Goal: Task Accomplishment & Management: Use online tool/utility

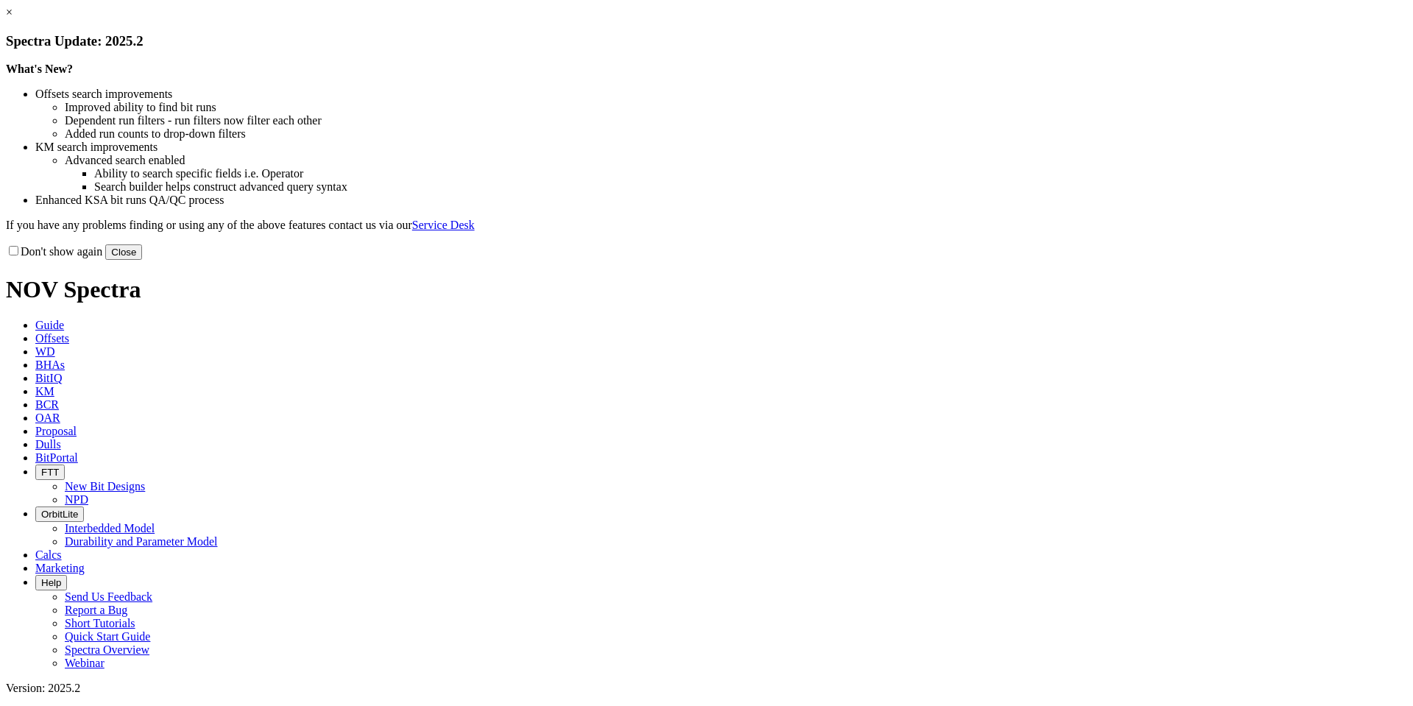
click at [142, 260] on button "Close" at bounding box center [123, 251] width 37 height 15
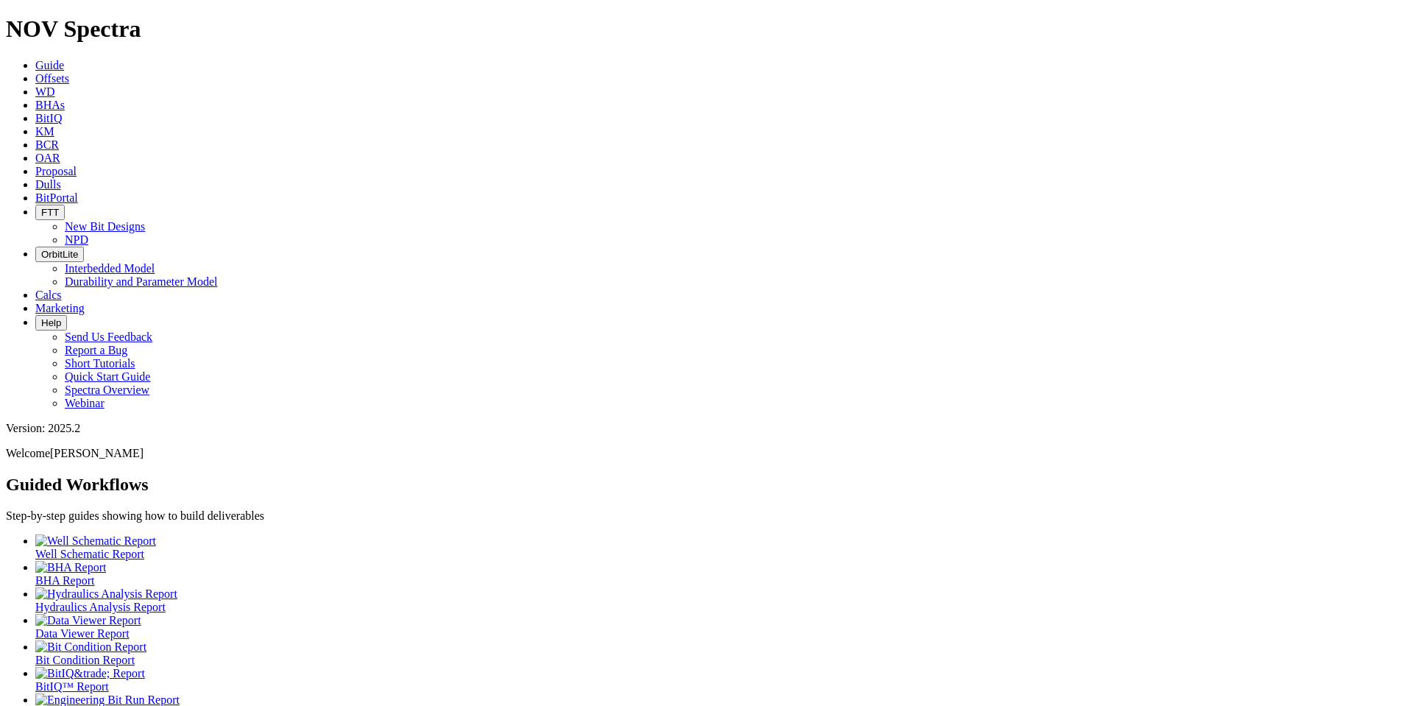
click at [69, 72] on span "Offsets" at bounding box center [52, 78] width 34 height 13
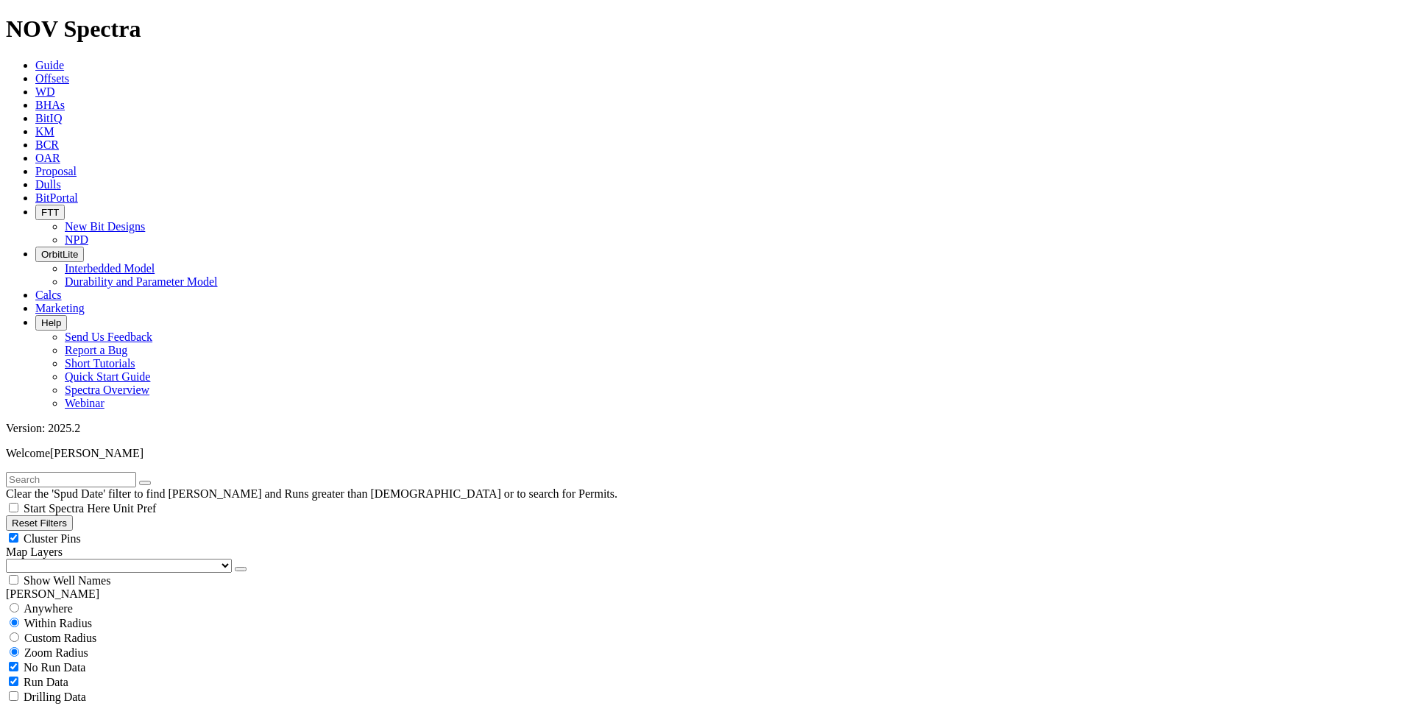
click at [82, 358] on input "text" at bounding box center [71, 479] width 130 height 15
type input "p"
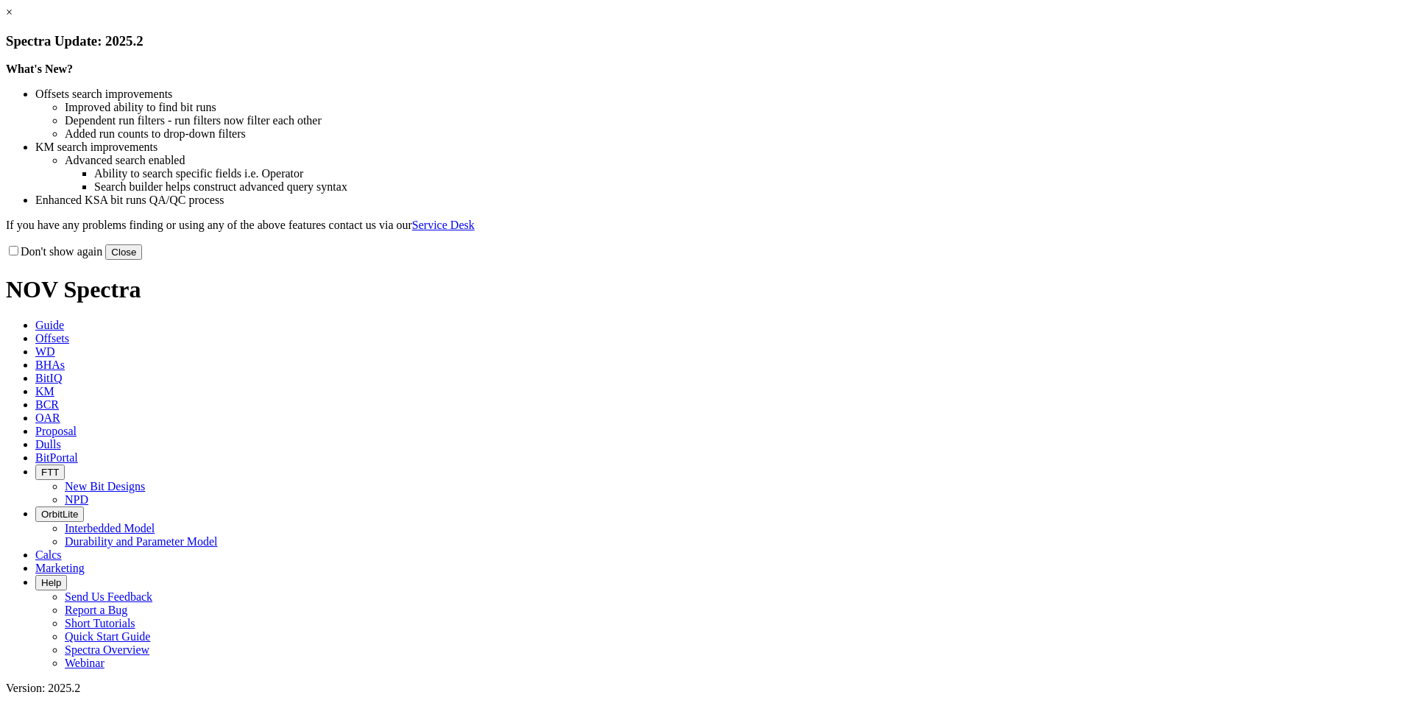
click at [142, 260] on button "Close" at bounding box center [123, 251] width 37 height 15
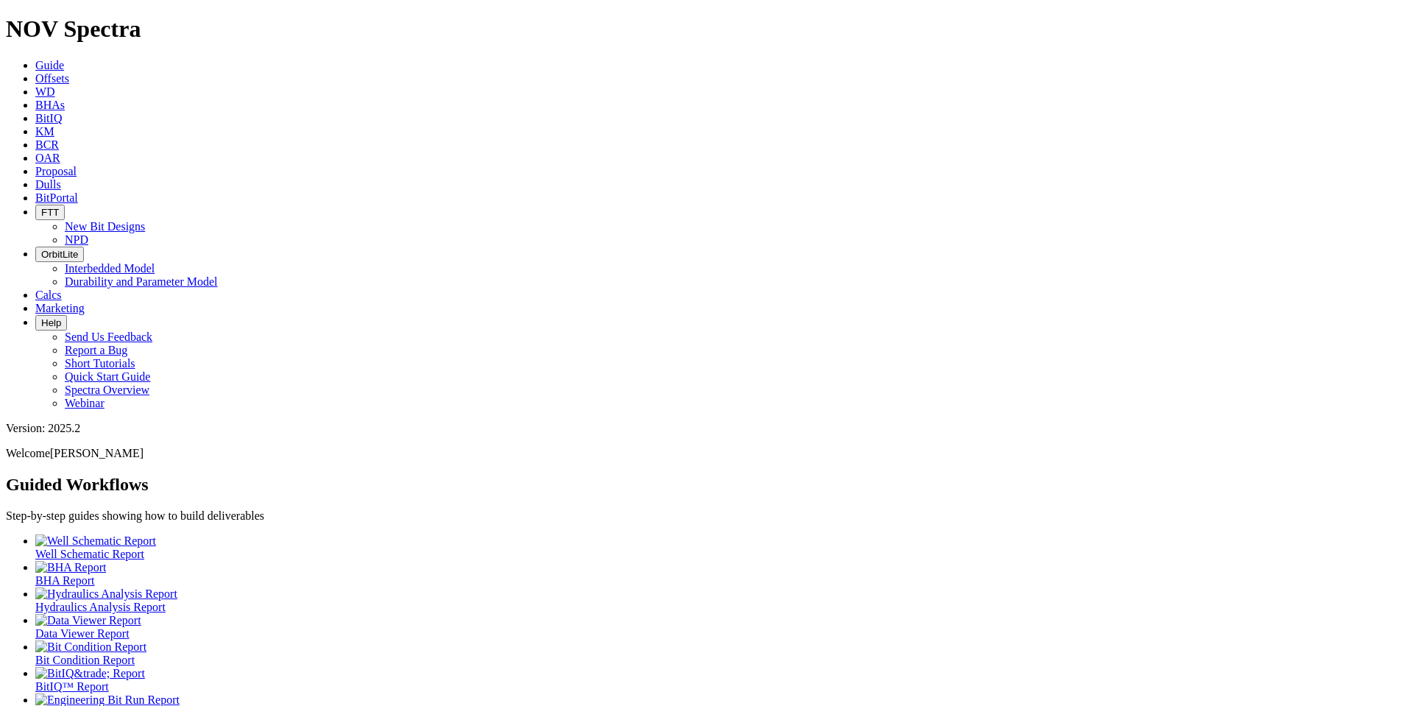
click at [69, 72] on link "Offsets" at bounding box center [52, 78] width 34 height 13
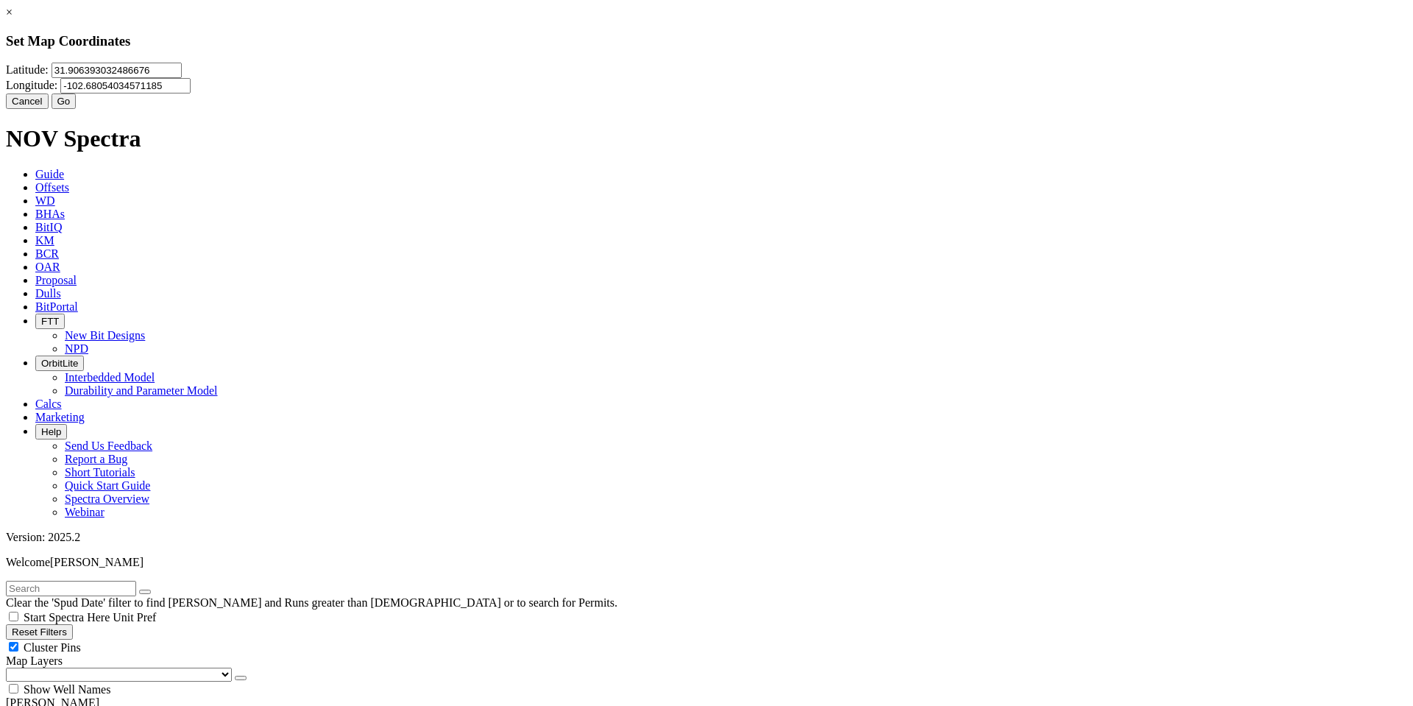
click at [182, 78] on input "31.906393032486676" at bounding box center [117, 70] width 130 height 15
type input "31.9488296"
click at [191, 86] on input "-102.68054034571185" at bounding box center [125, 85] width 130 height 15
type input "-103.1698623"
click at [77, 109] on button "Go" at bounding box center [64, 100] width 25 height 15
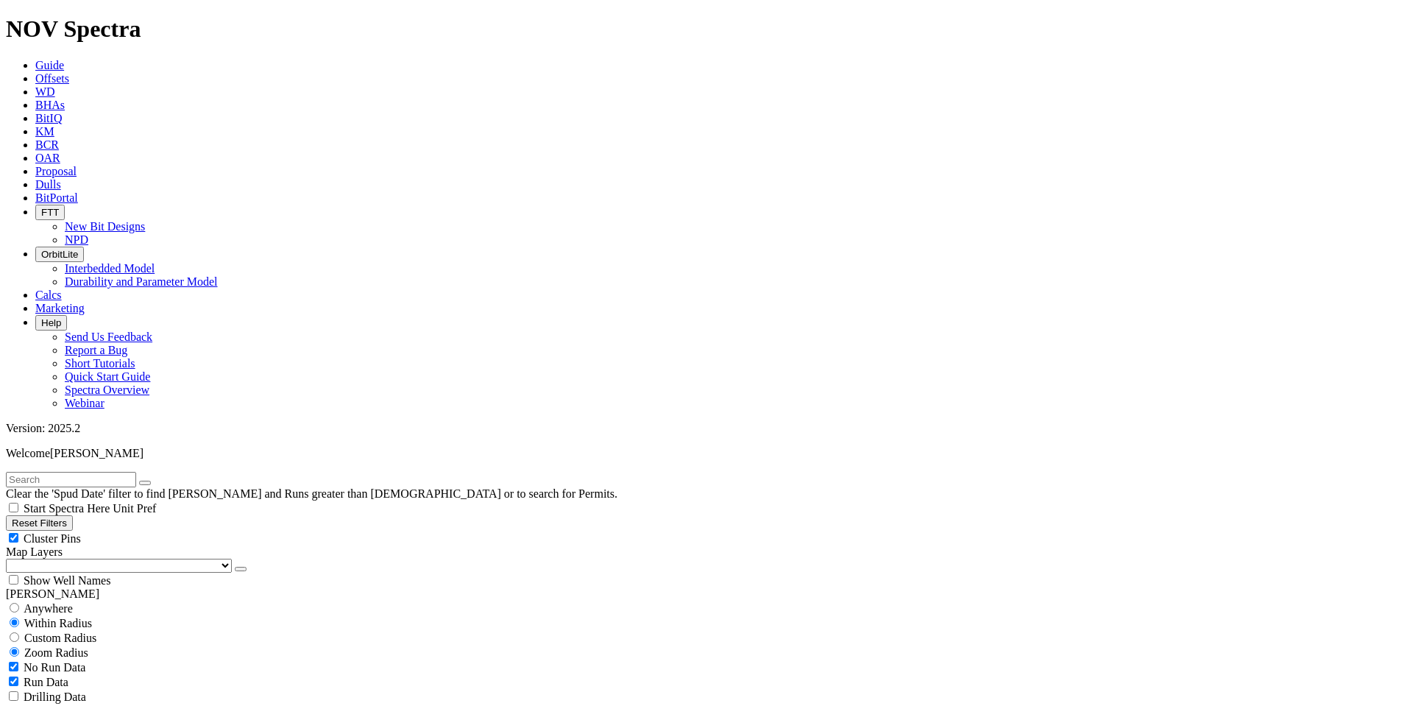
scroll to position [425, 0]
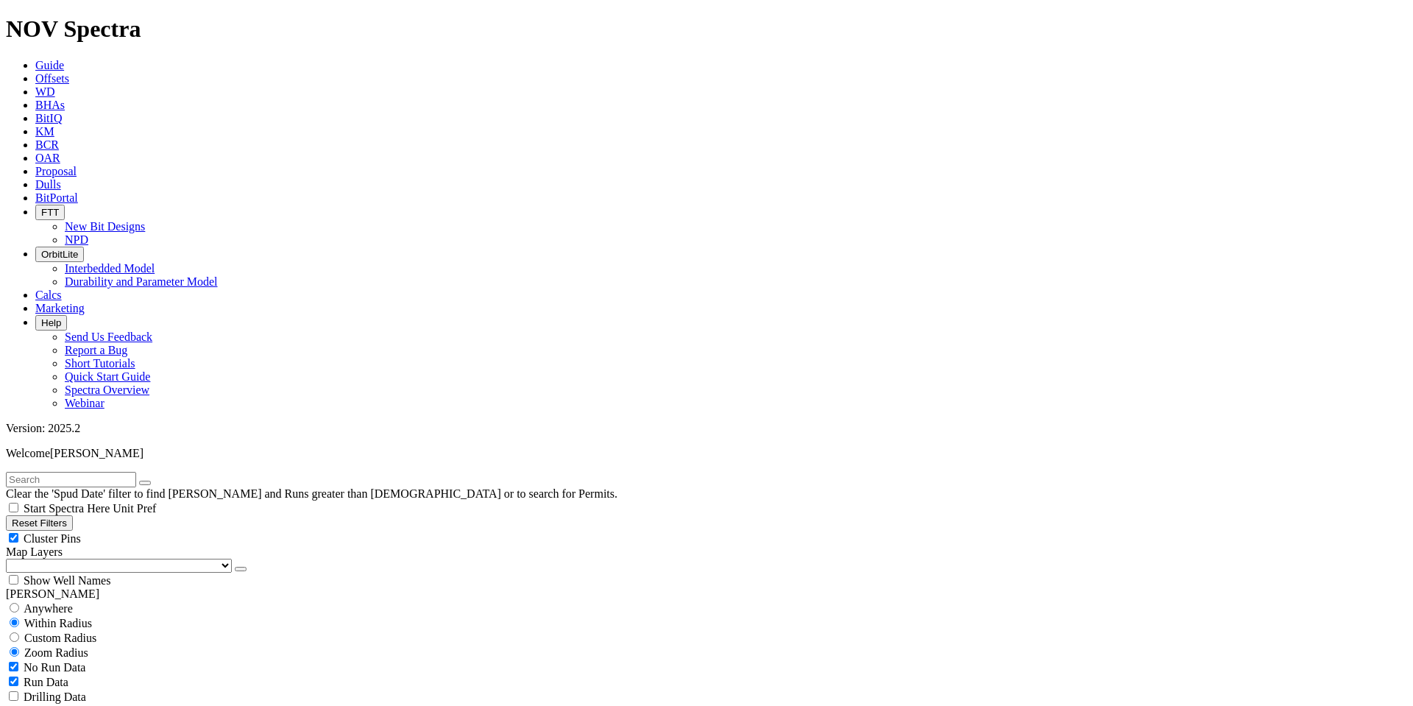
select select "17.5"
checkbox input "false"
select select "? number:17.5 ?"
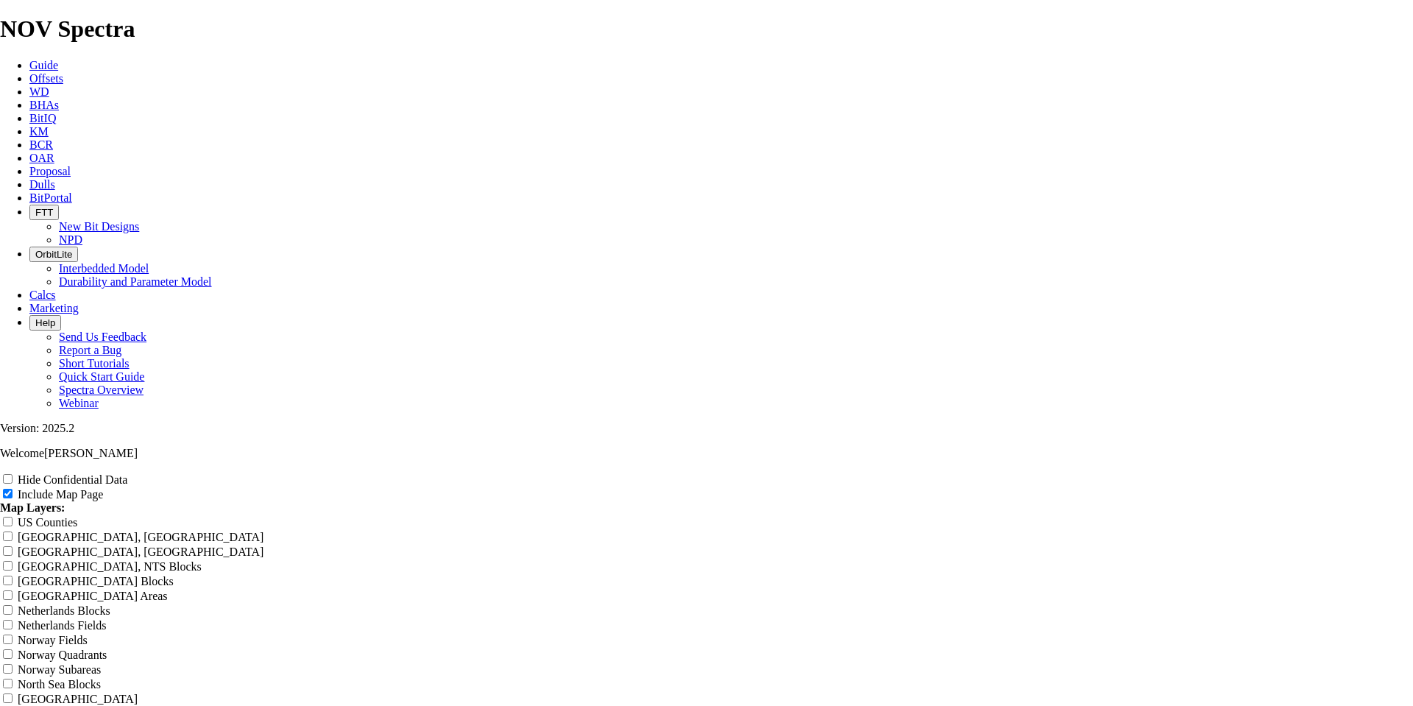
scroll to position [1361, 0]
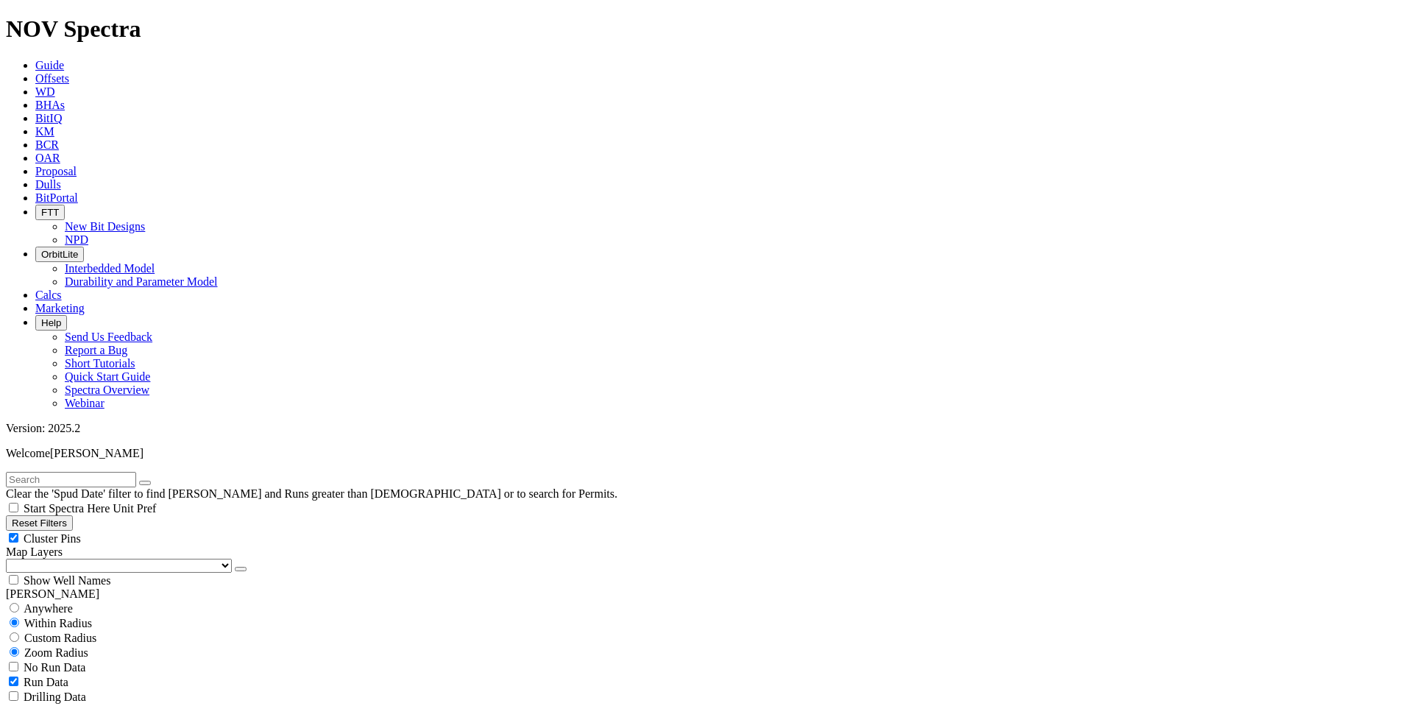
scroll to position [405, 0]
click at [45, 515] on button "Reset Filters" at bounding box center [39, 522] width 67 height 15
checkbox input "true"
select select "12.25"
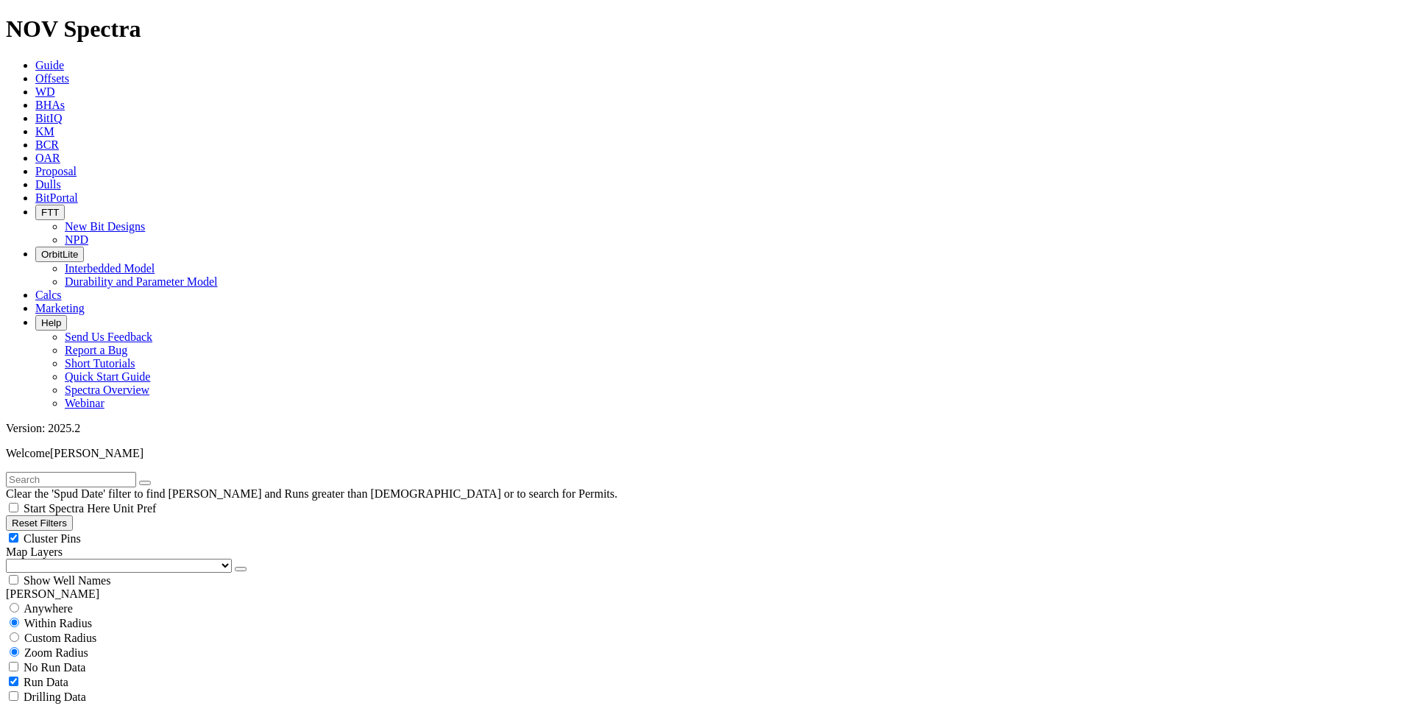
checkbox input "false"
select select "? number:12.25 ?"
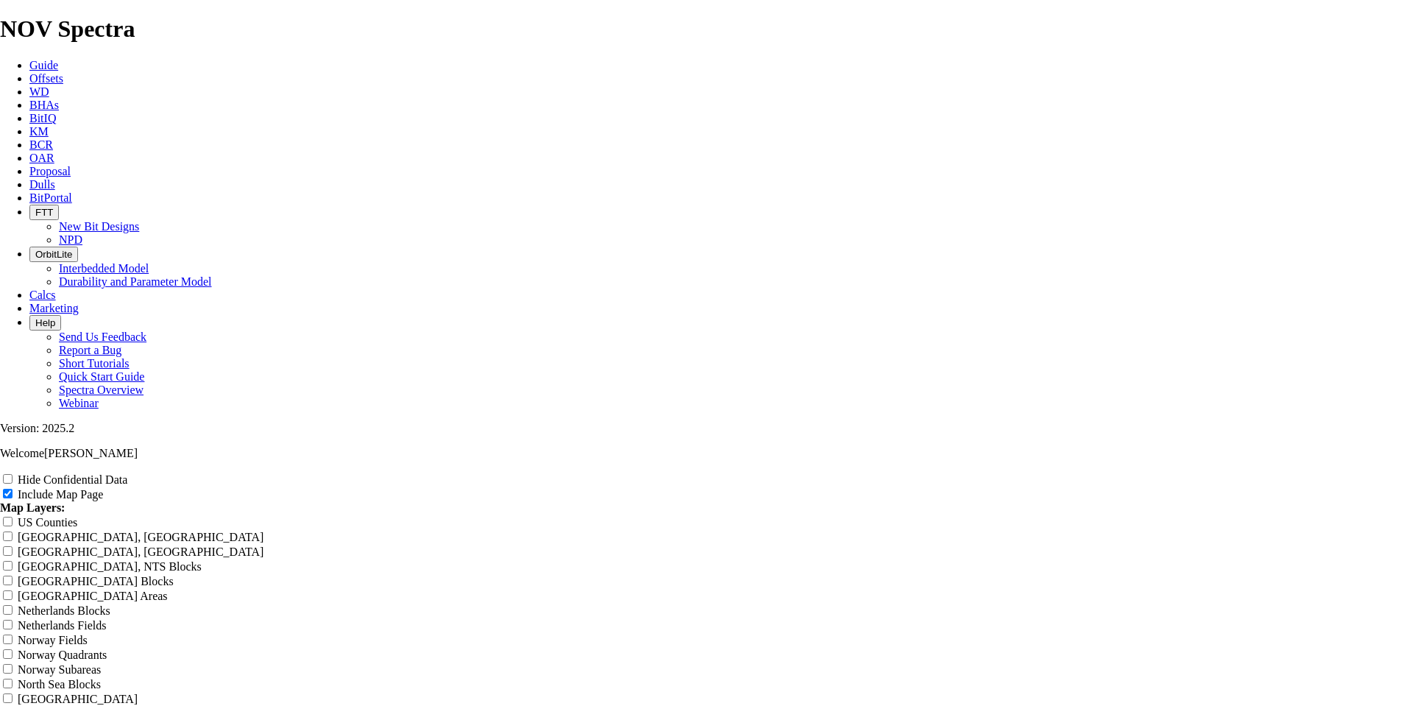
scroll to position [1674, 0]
radio input "true"
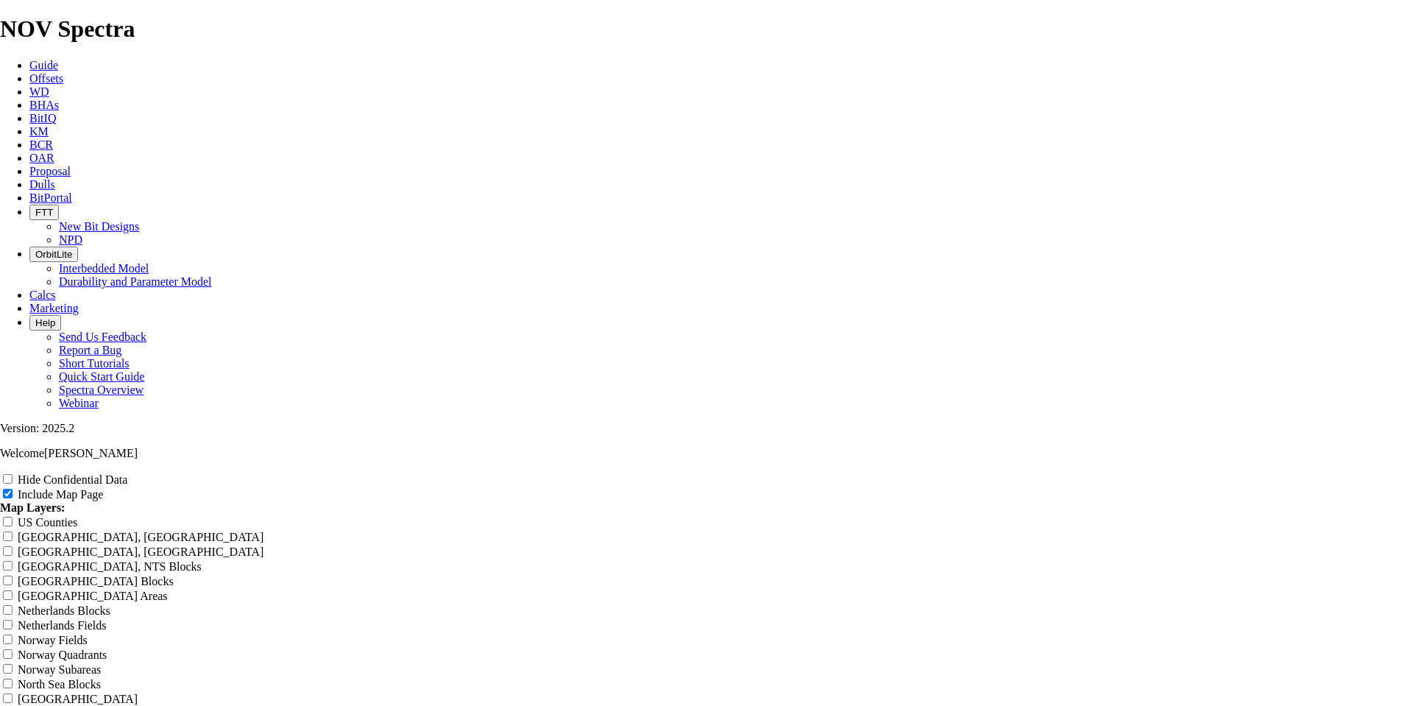
type input "Untitled Offset Analysis Repor"
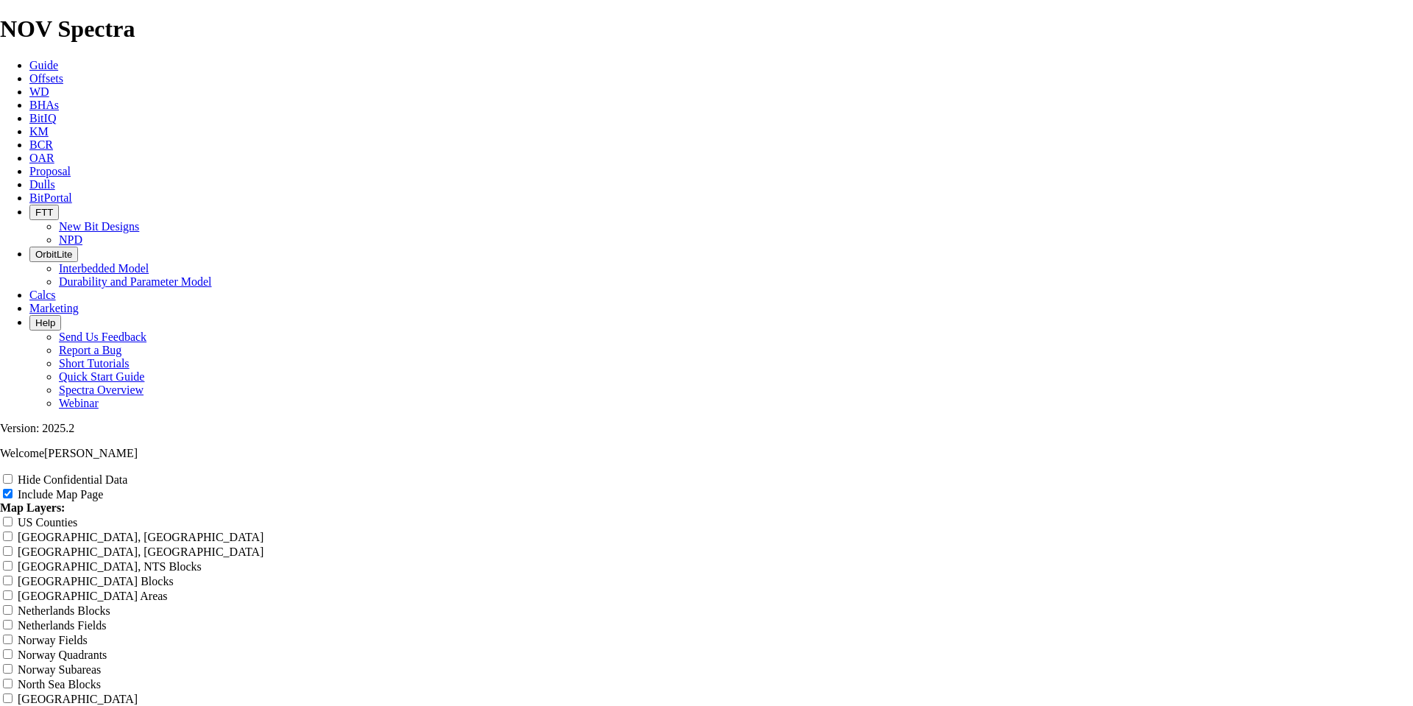
type input "Untitled Offset Analysis Repor"
type input "Untitled Offset Analysis Repo"
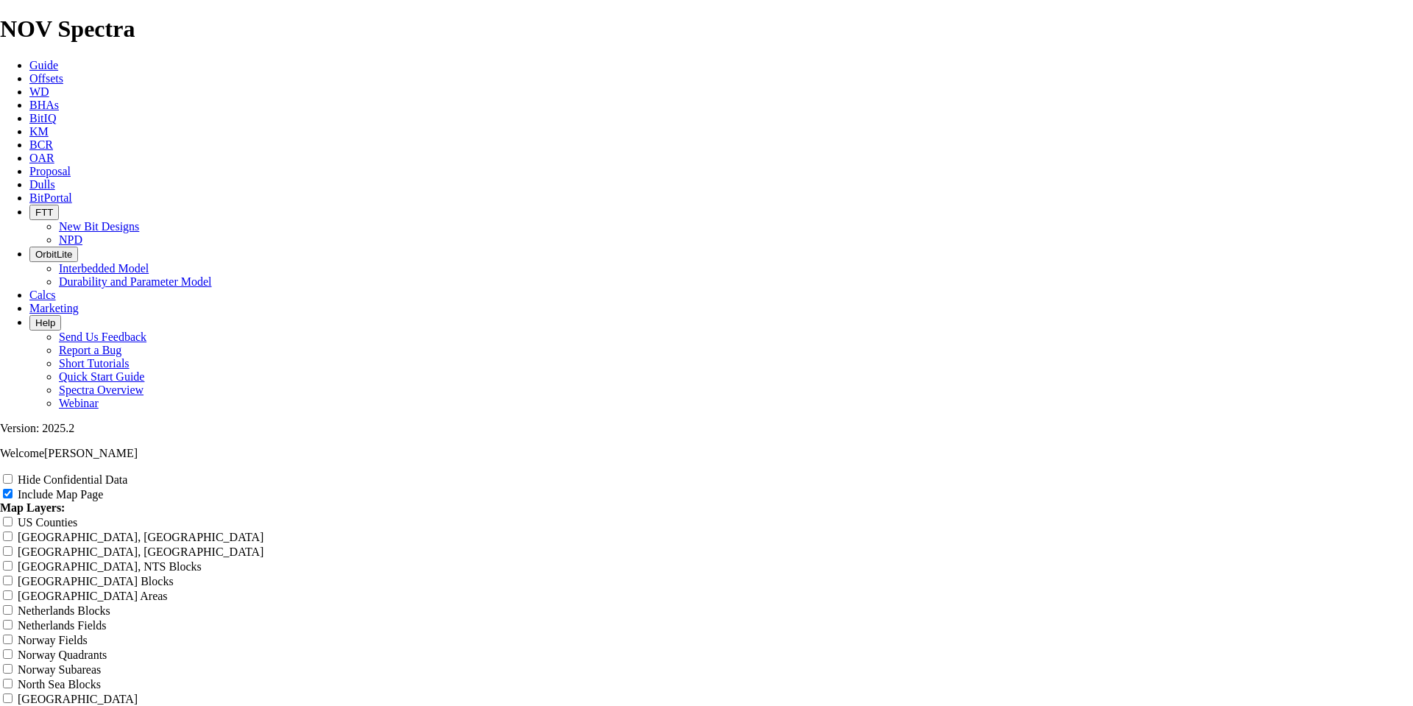
type input "Untitled Offset Analysis Repo"
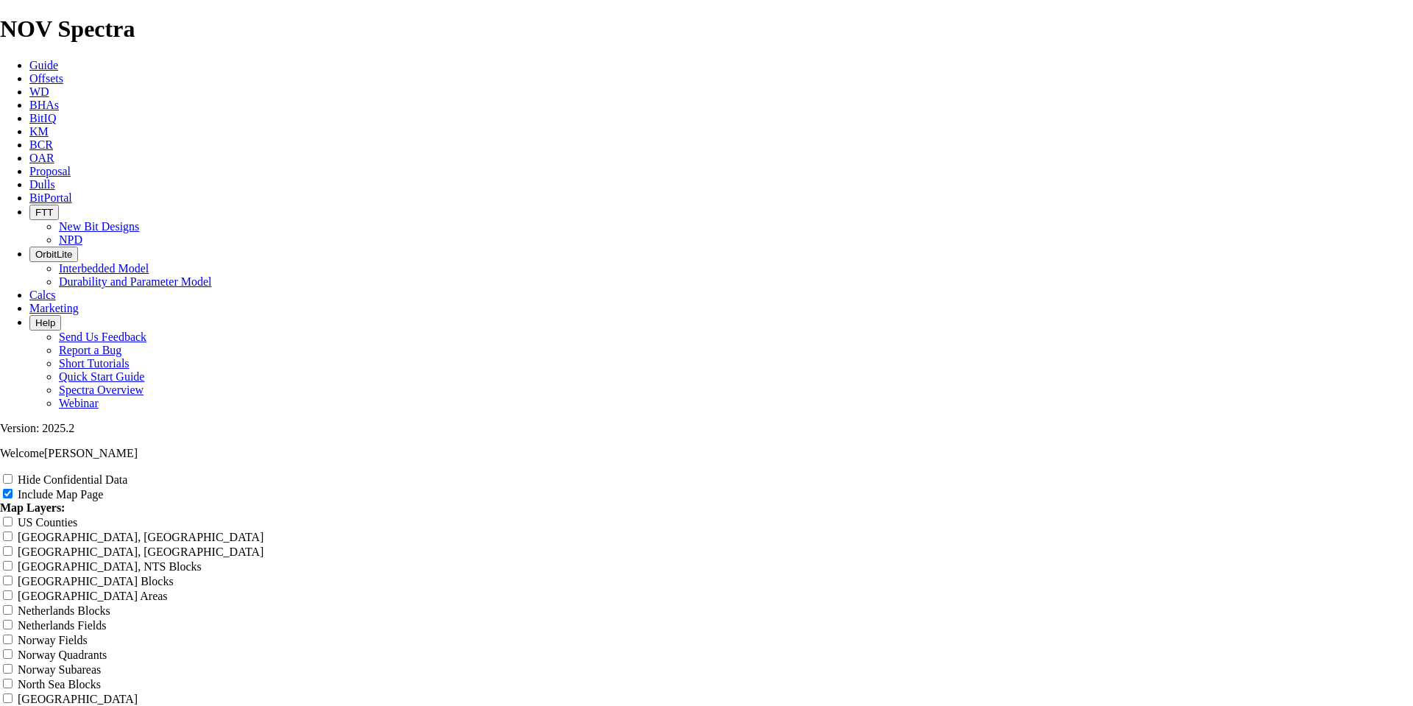
type input "Untitled Offset Analysis Repo"
type input "Untitled Offset Analysis Rep"
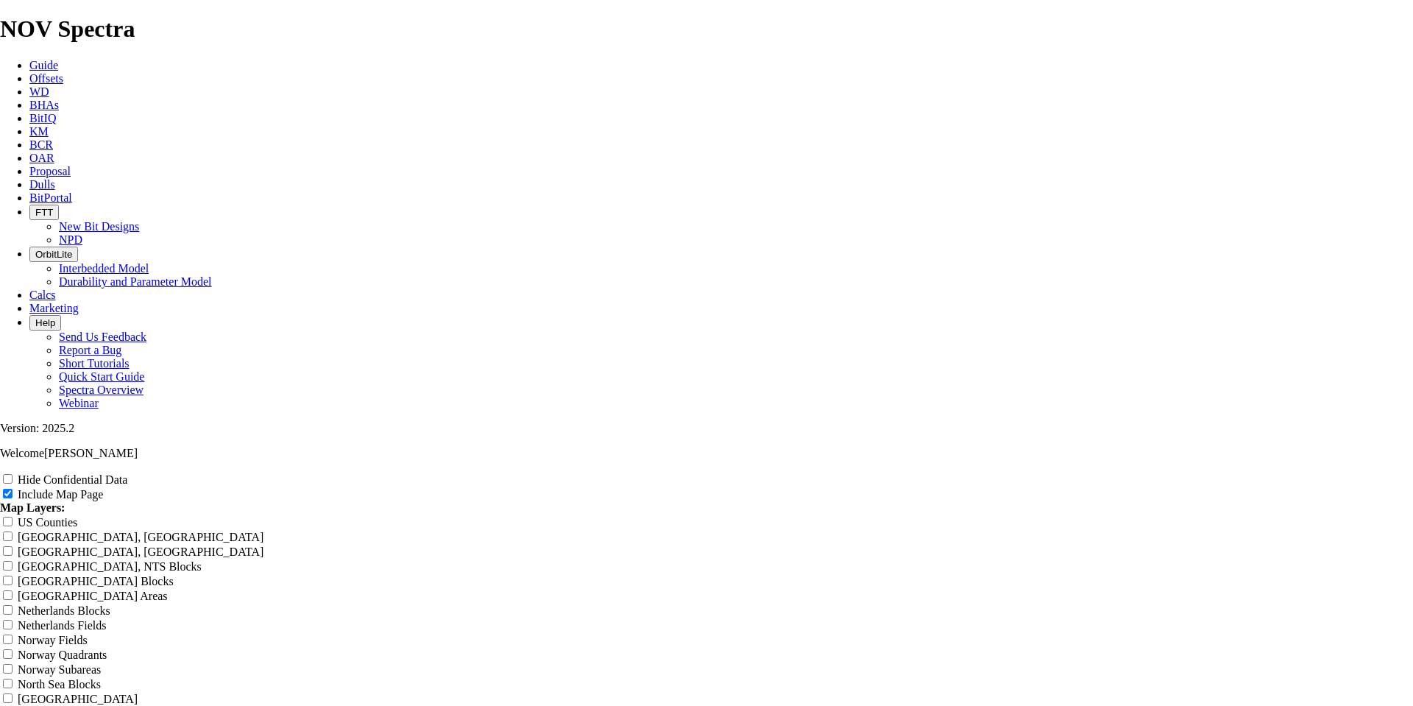
type input "Untitled Offset Analysis Rep"
type input "Untitled Offset Analysis Re"
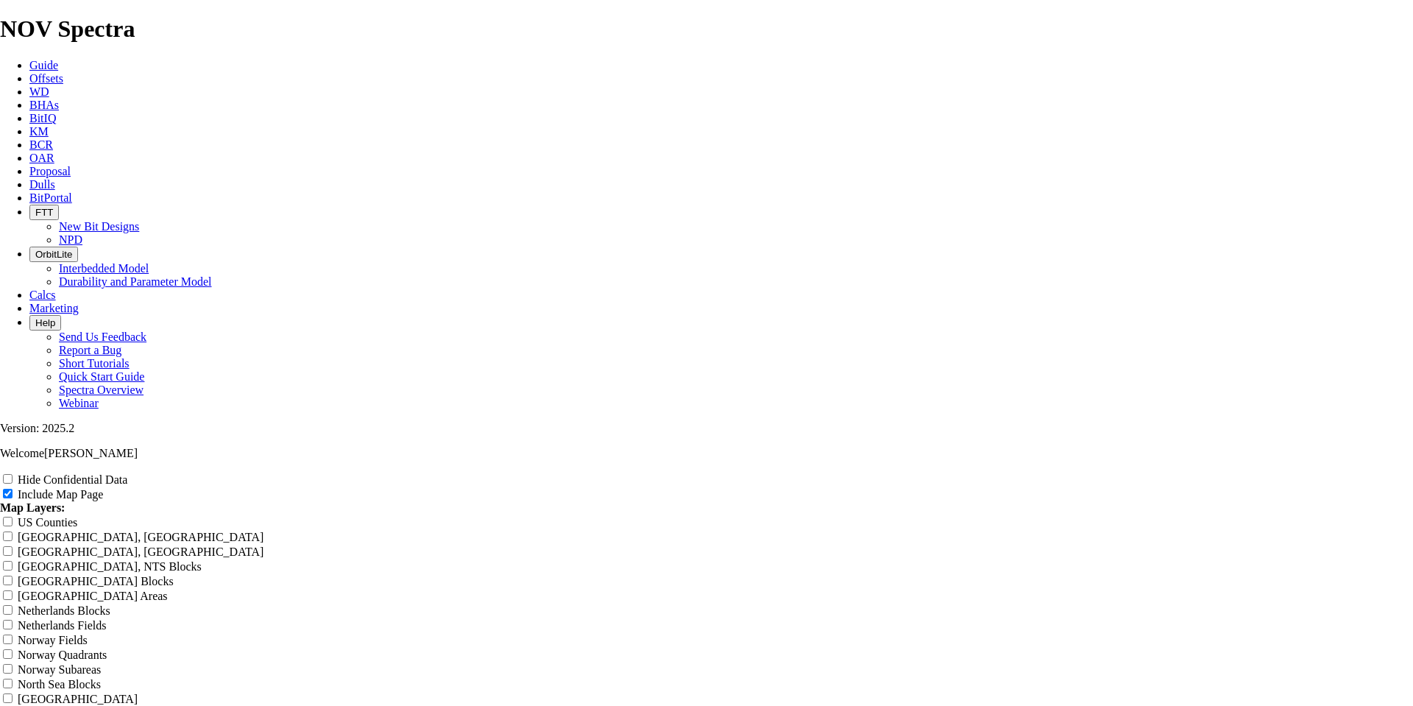
type input "Untitled Offset Analysis Re"
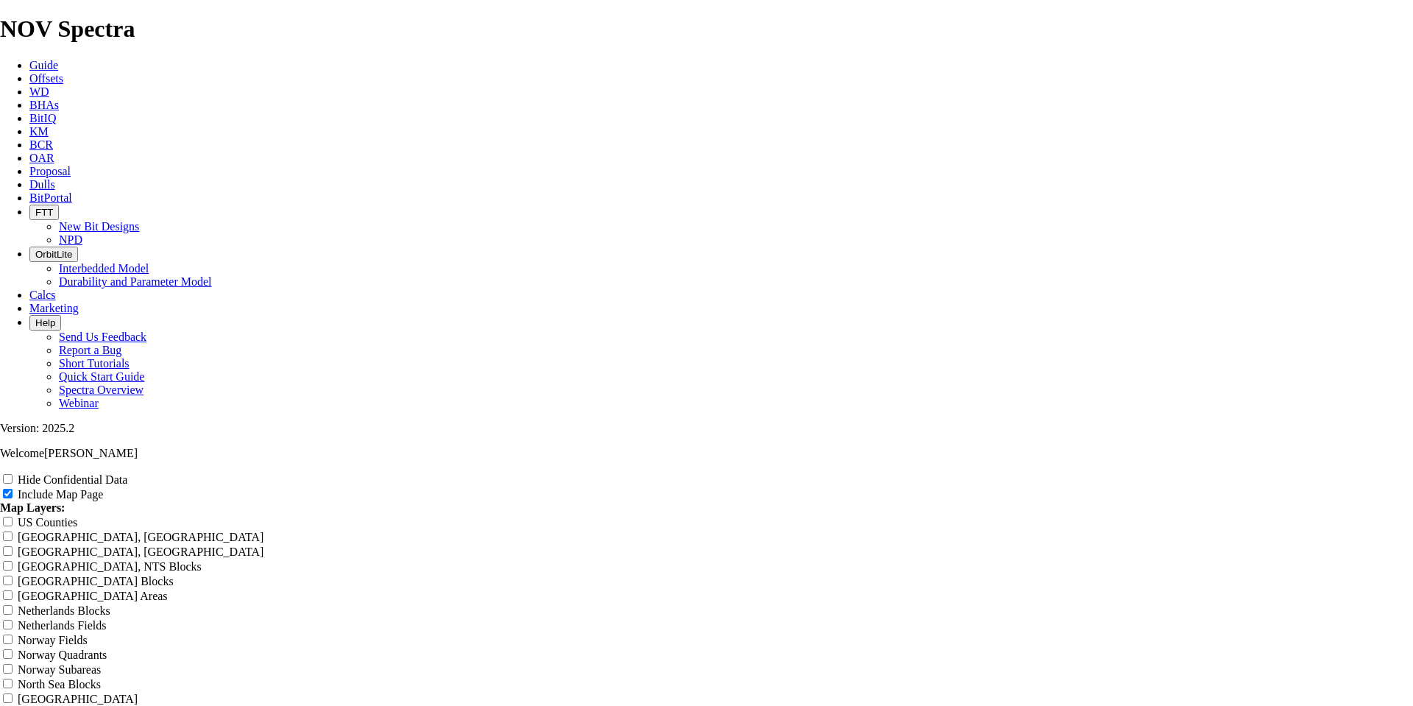
type input "Untitled Offset Analysis Re"
type input "Untitled Offset Analysis R"
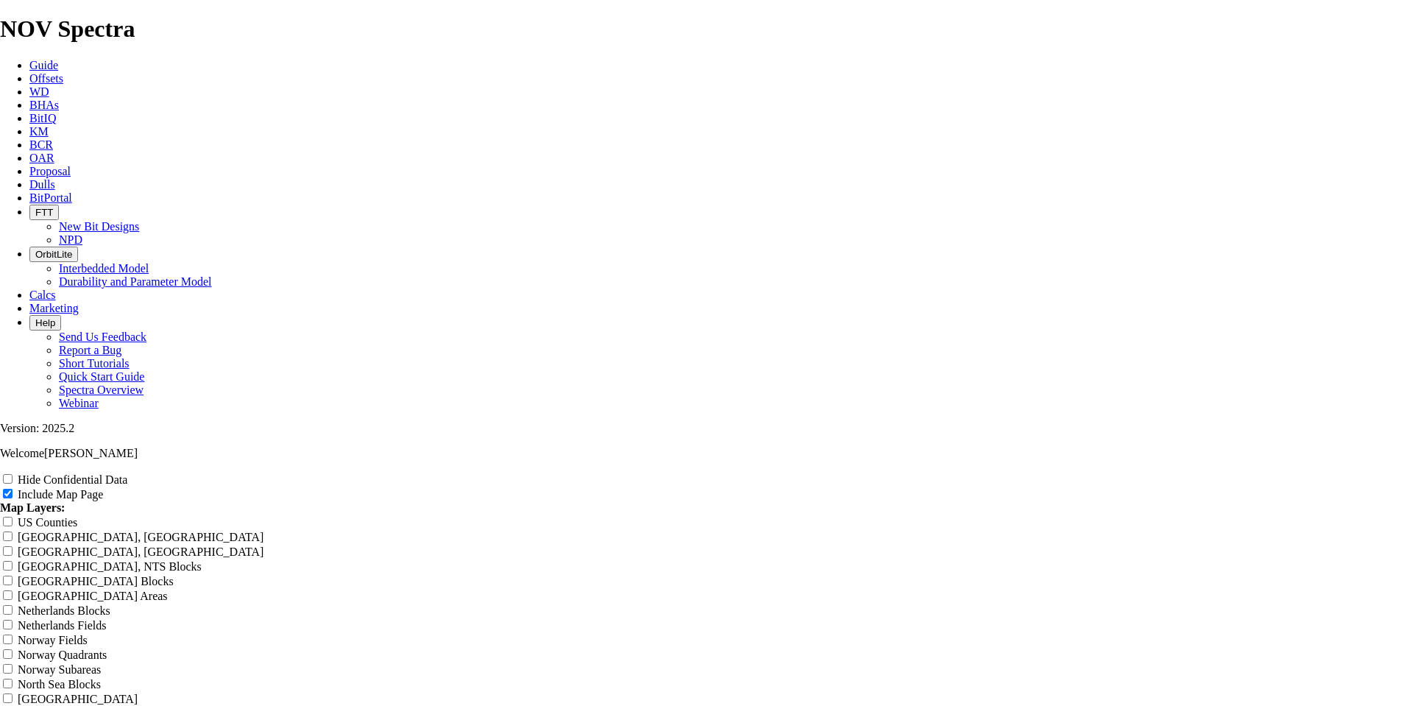
type input "Untitled Offset Analysis R"
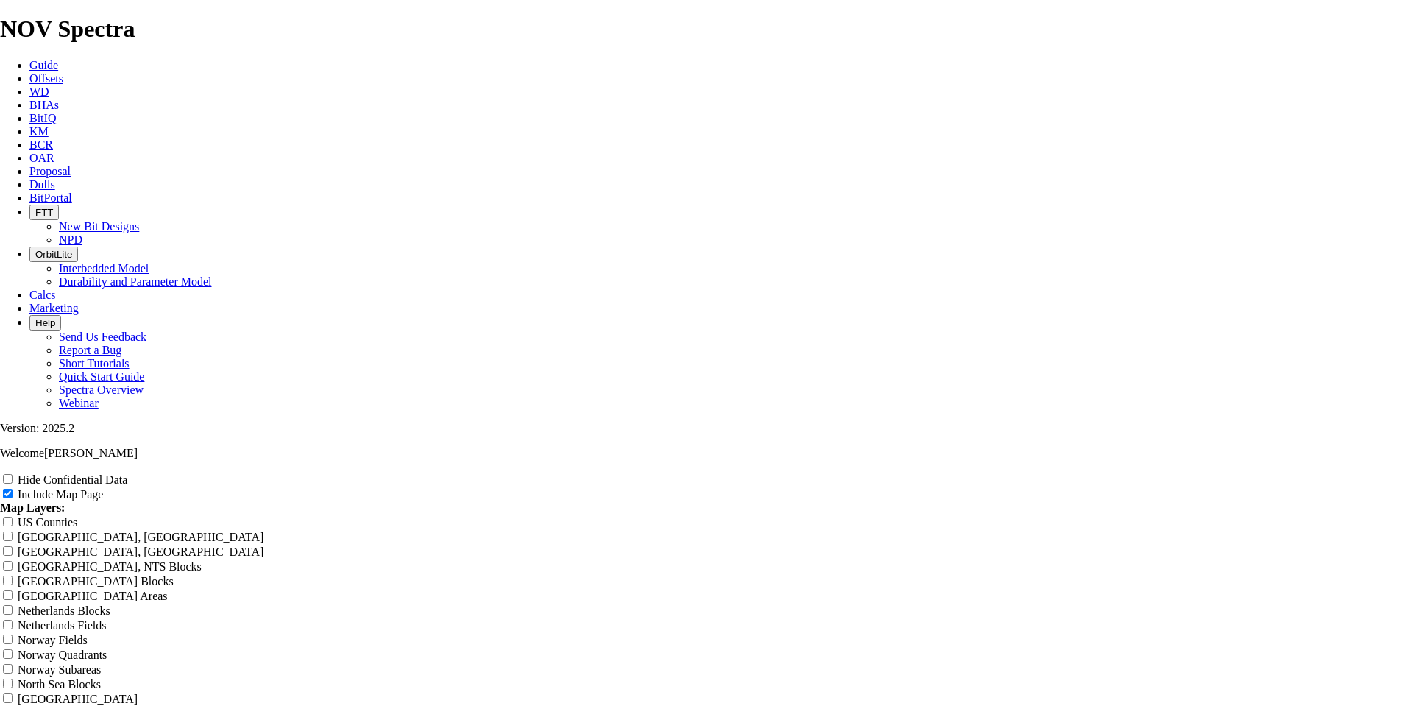
type input "Untitled Offset Analysis"
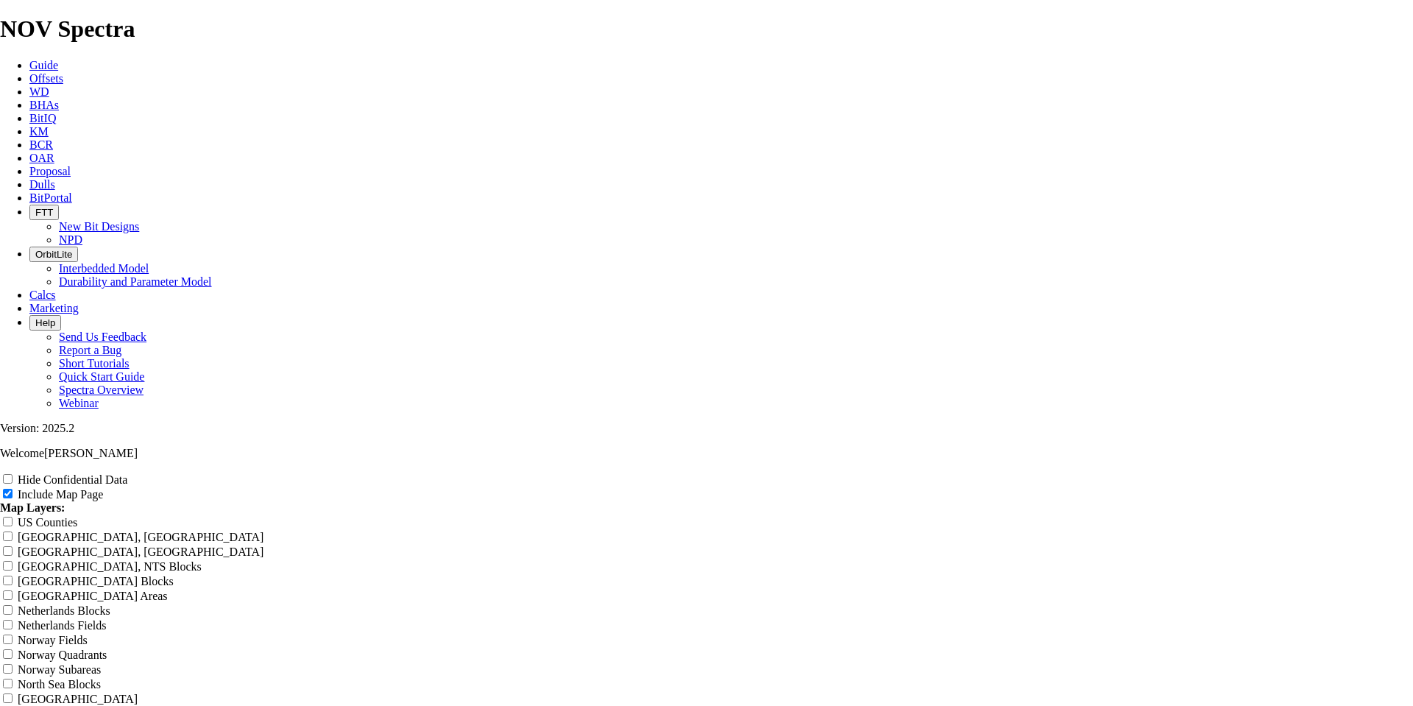
type input "Untitled Offset Analysis"
type input "Untitled Offset Analysi"
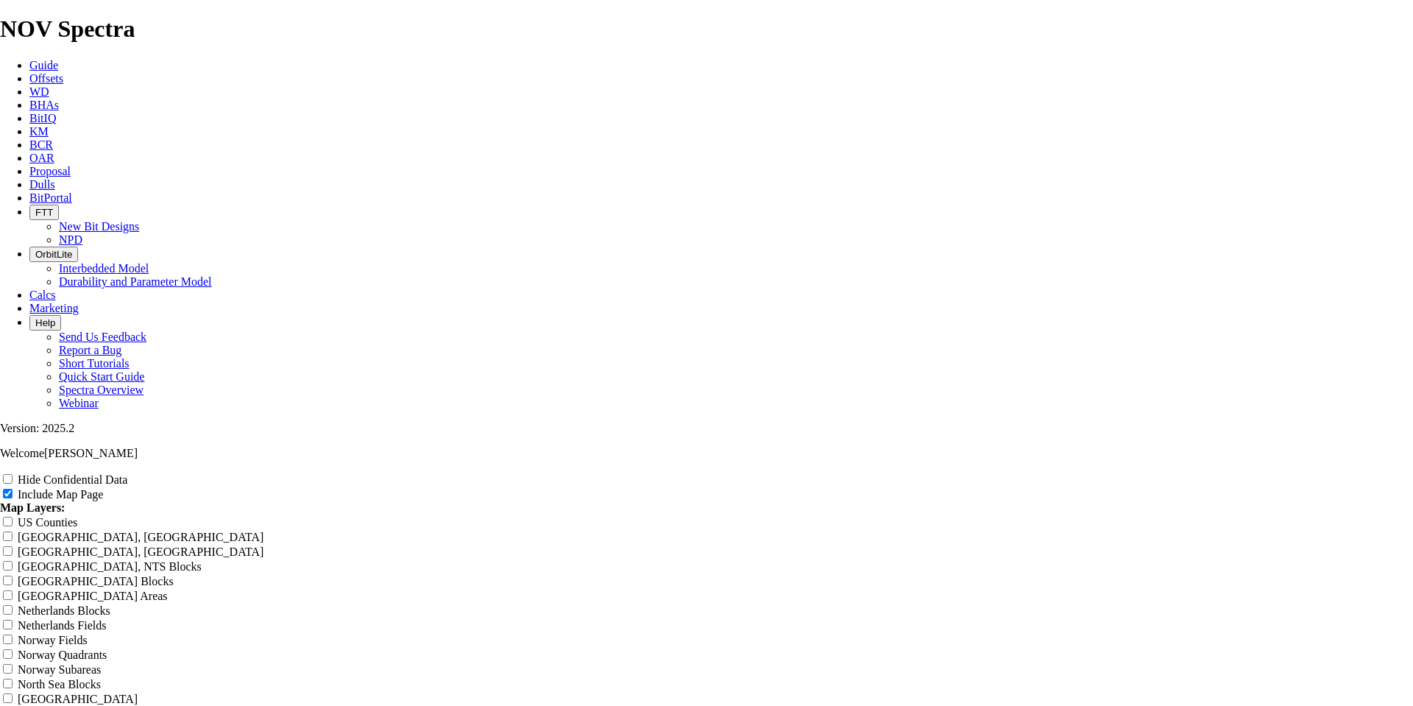
type input "Untitled Offset Analysi"
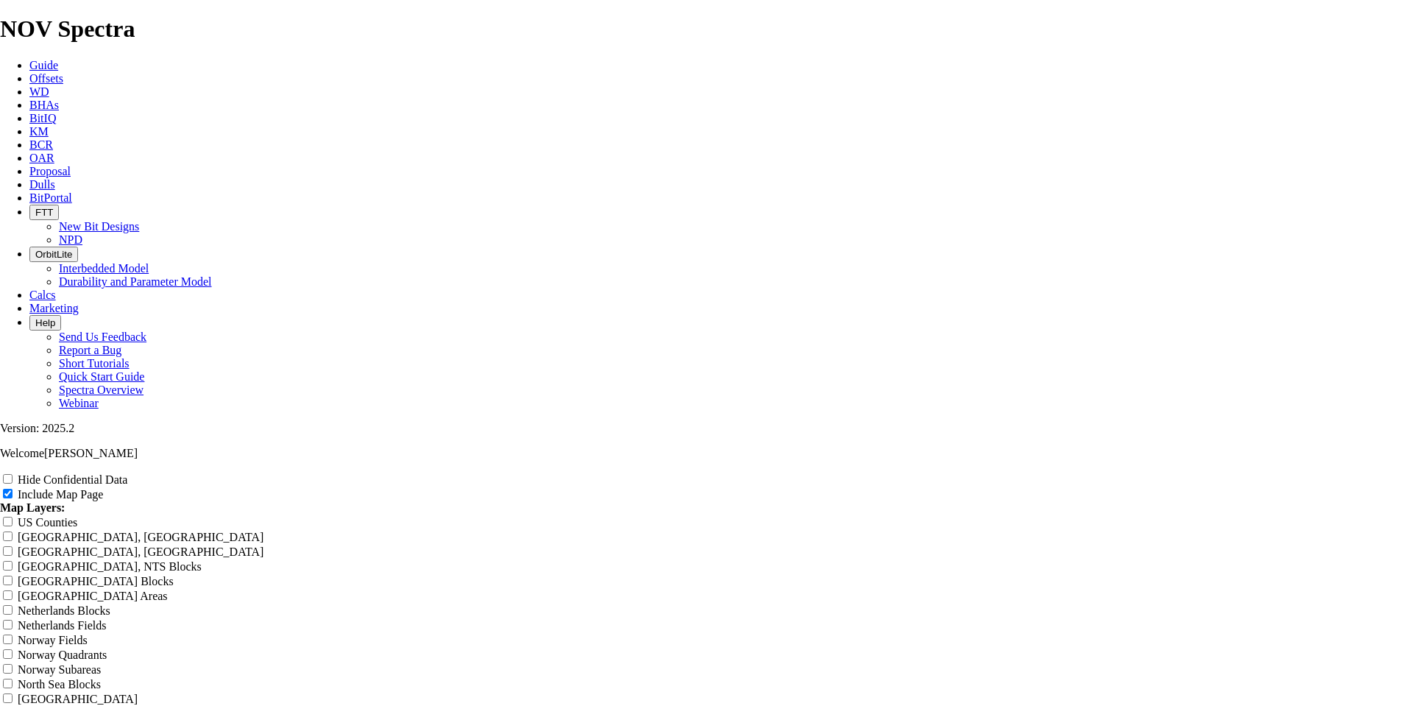
type input "Untitled Offset Analysi"
type input "Untitled Offset Analys"
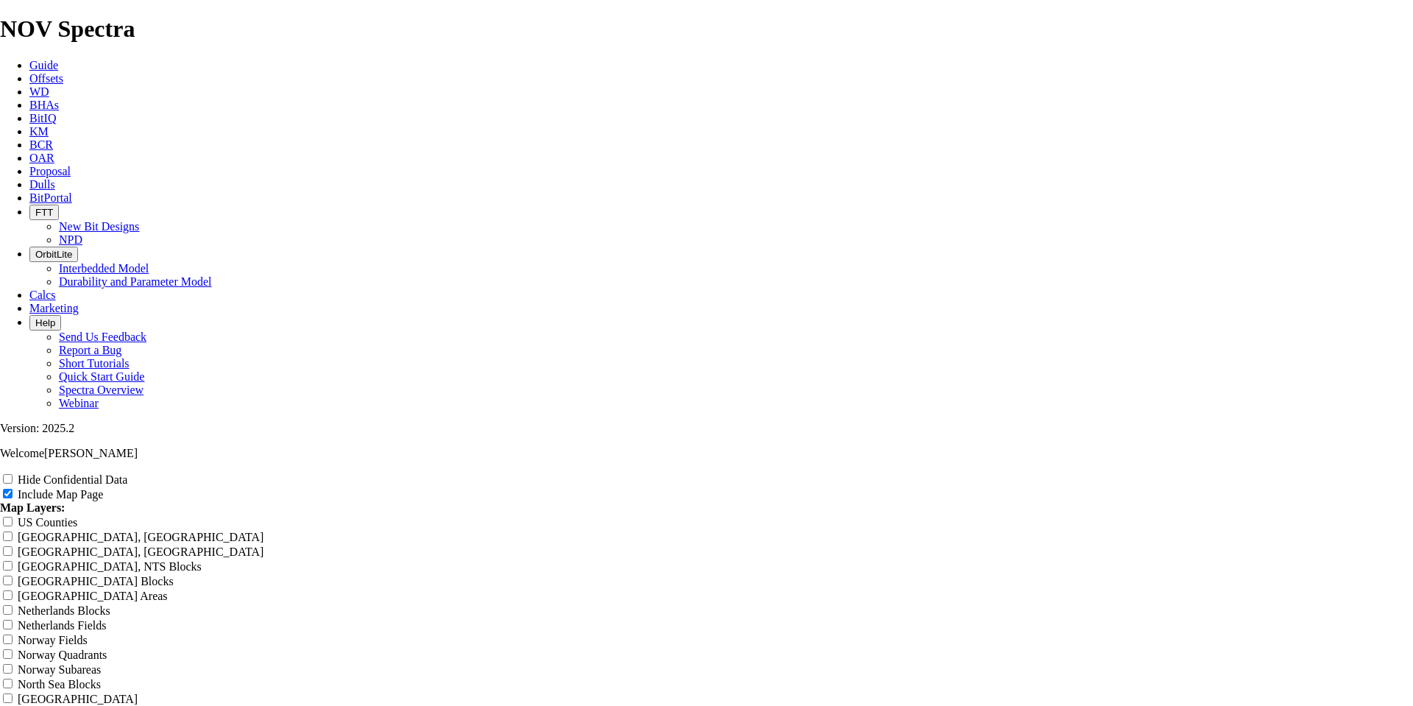
type input "Untitled Offset Analys"
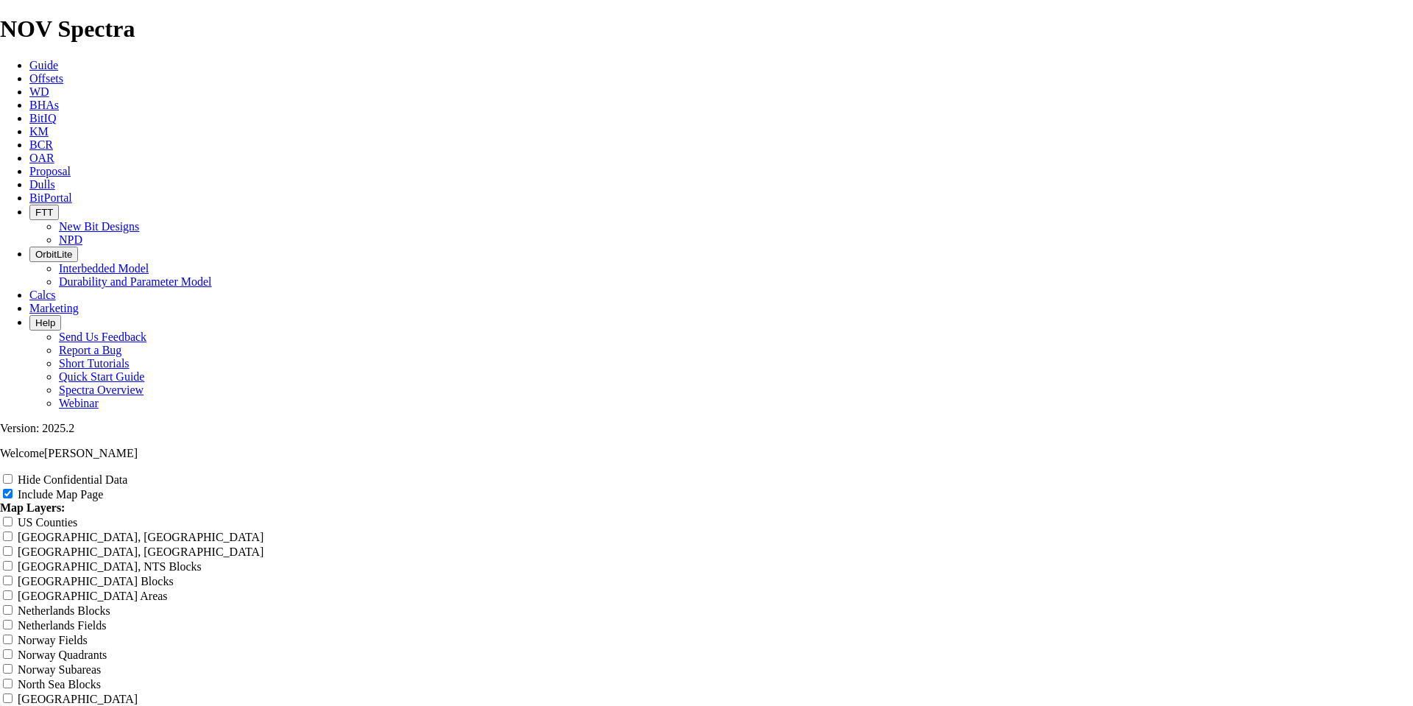
type input "Untitled Offset Analy"
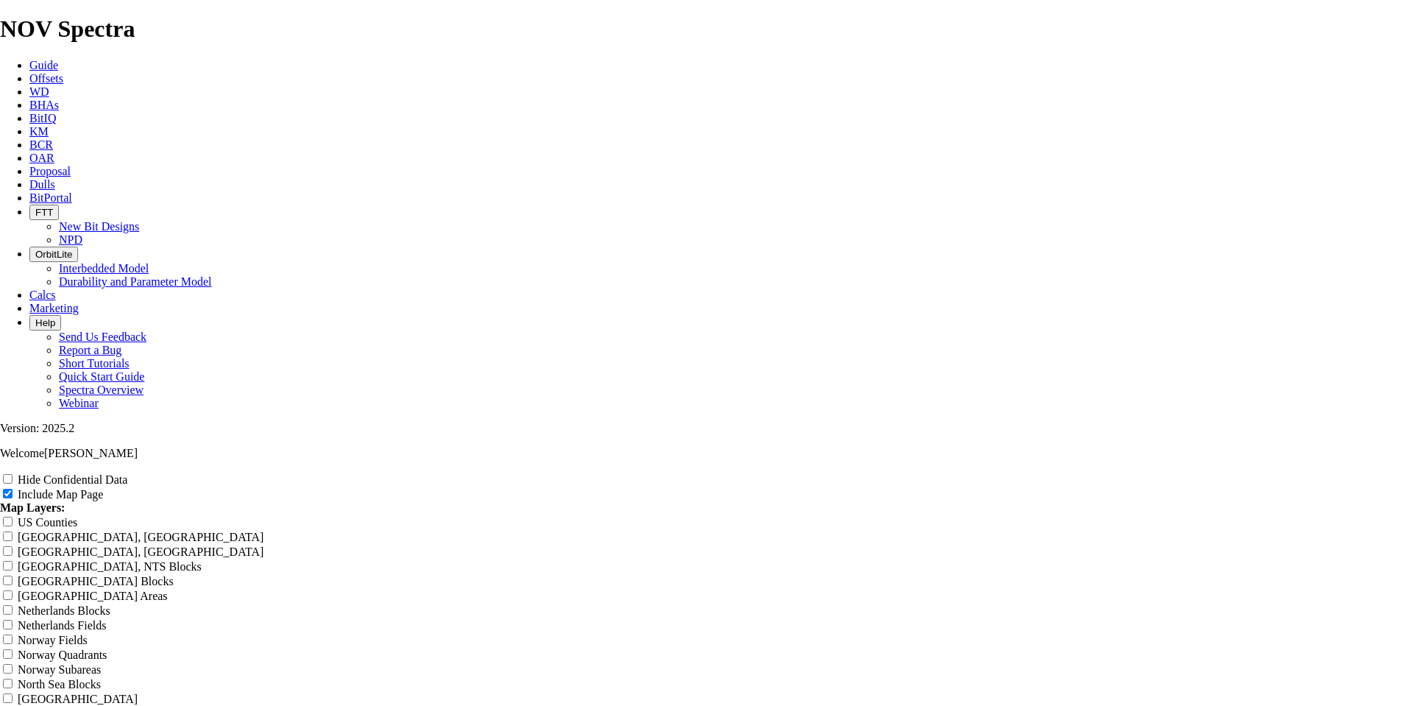
type input "Untitled Offset Analy"
type input "Untitled Offset Anal"
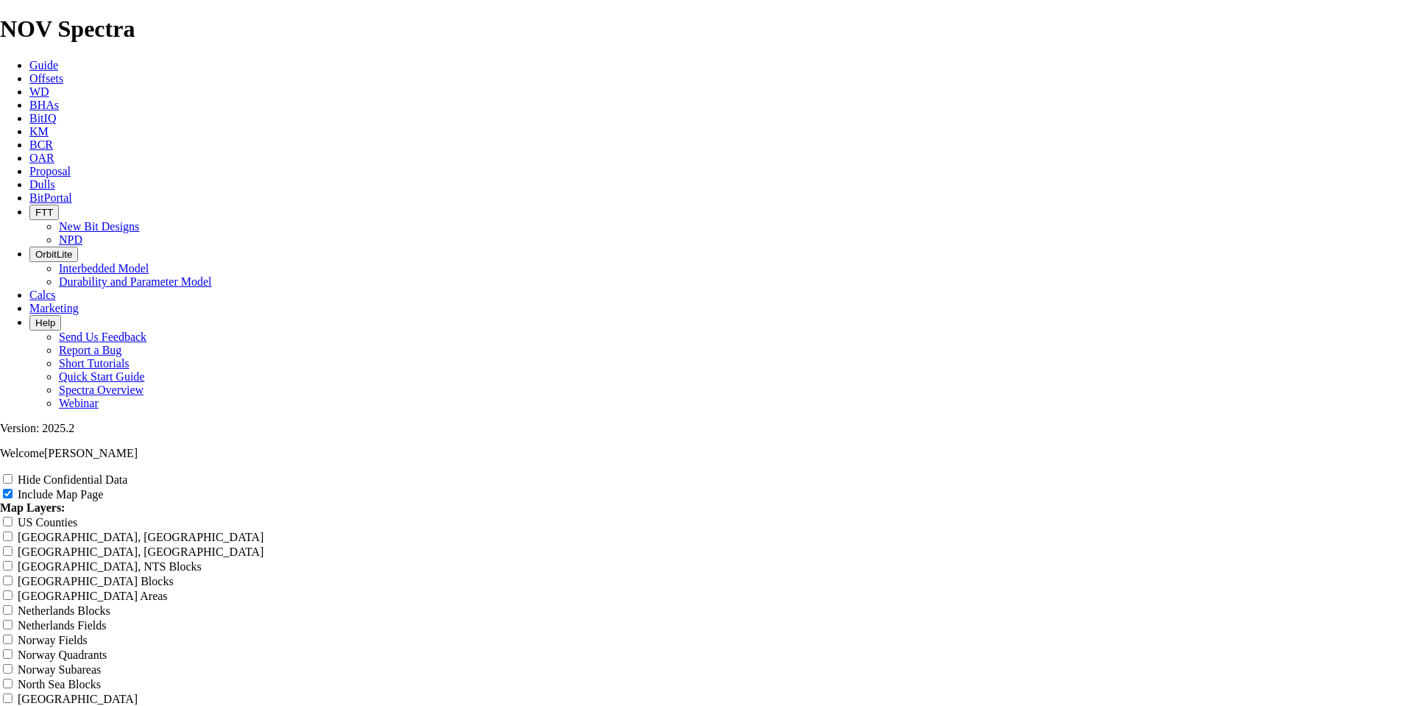
type input "Untitled Offset Anal"
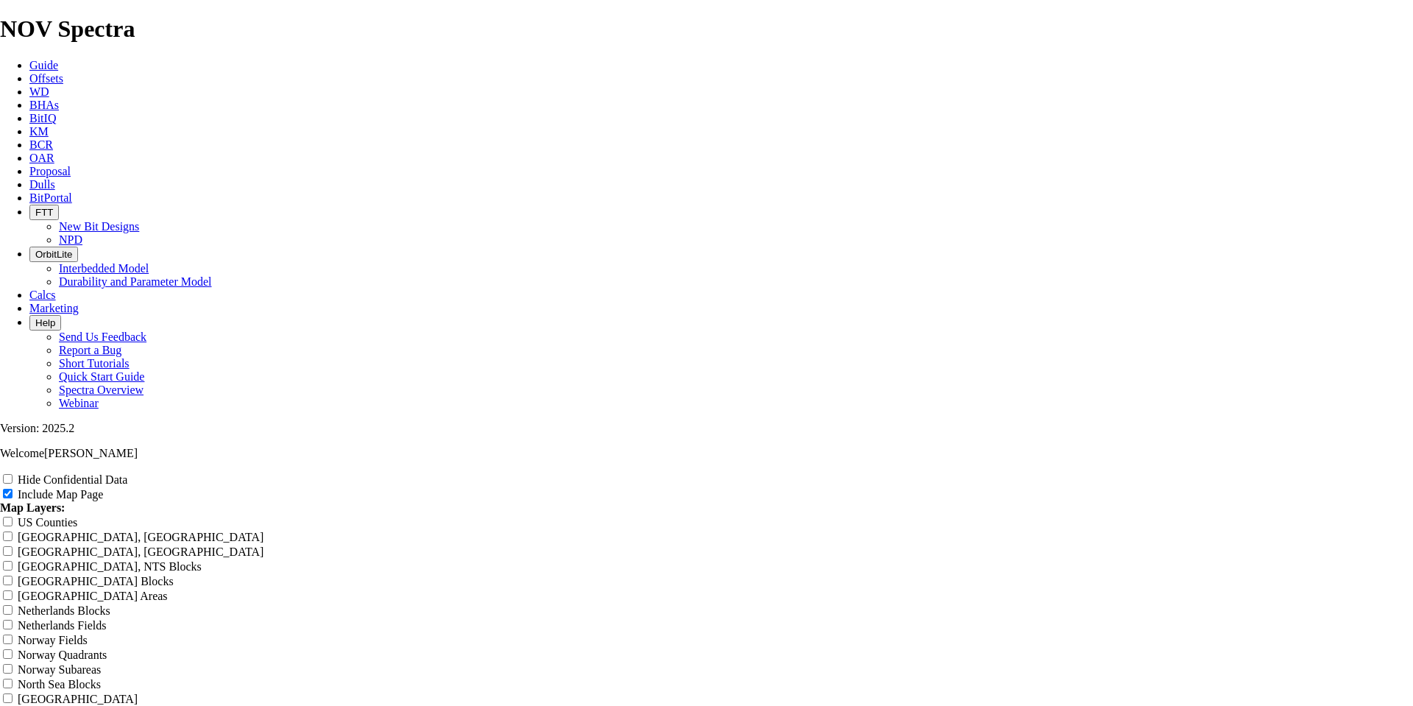
type input "Untitled Offset Anal"
type input "Untitled Offset [PERSON_NAME]"
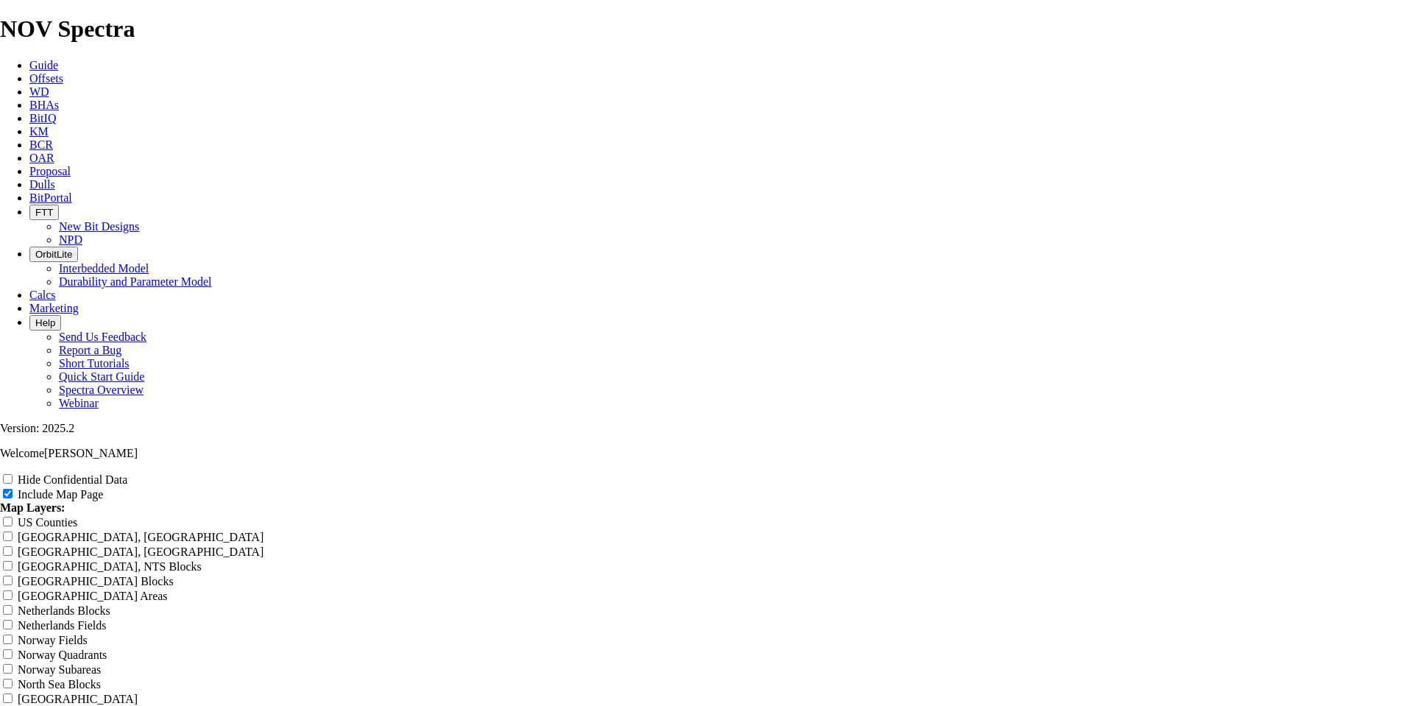
type input "Untitled Offset [PERSON_NAME]"
type input "Untitled Offset An"
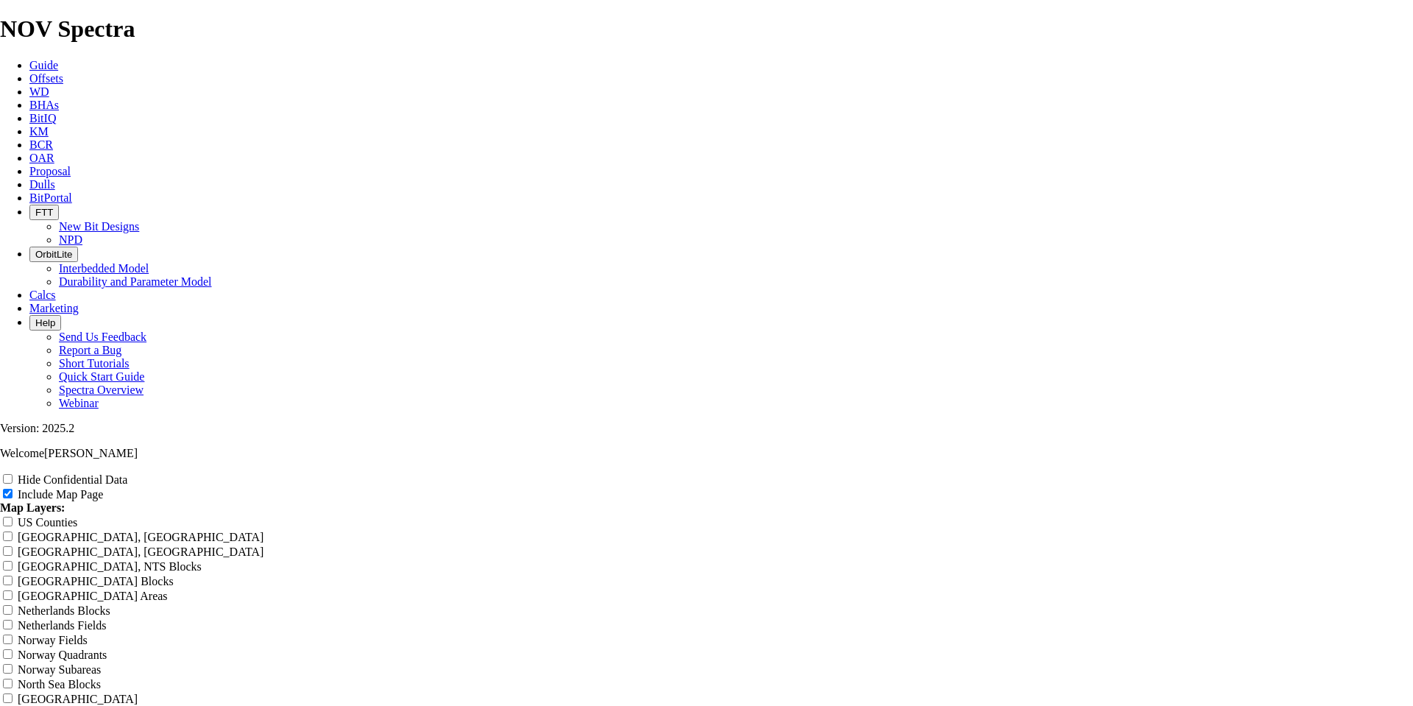
type input "Untitled Offset An"
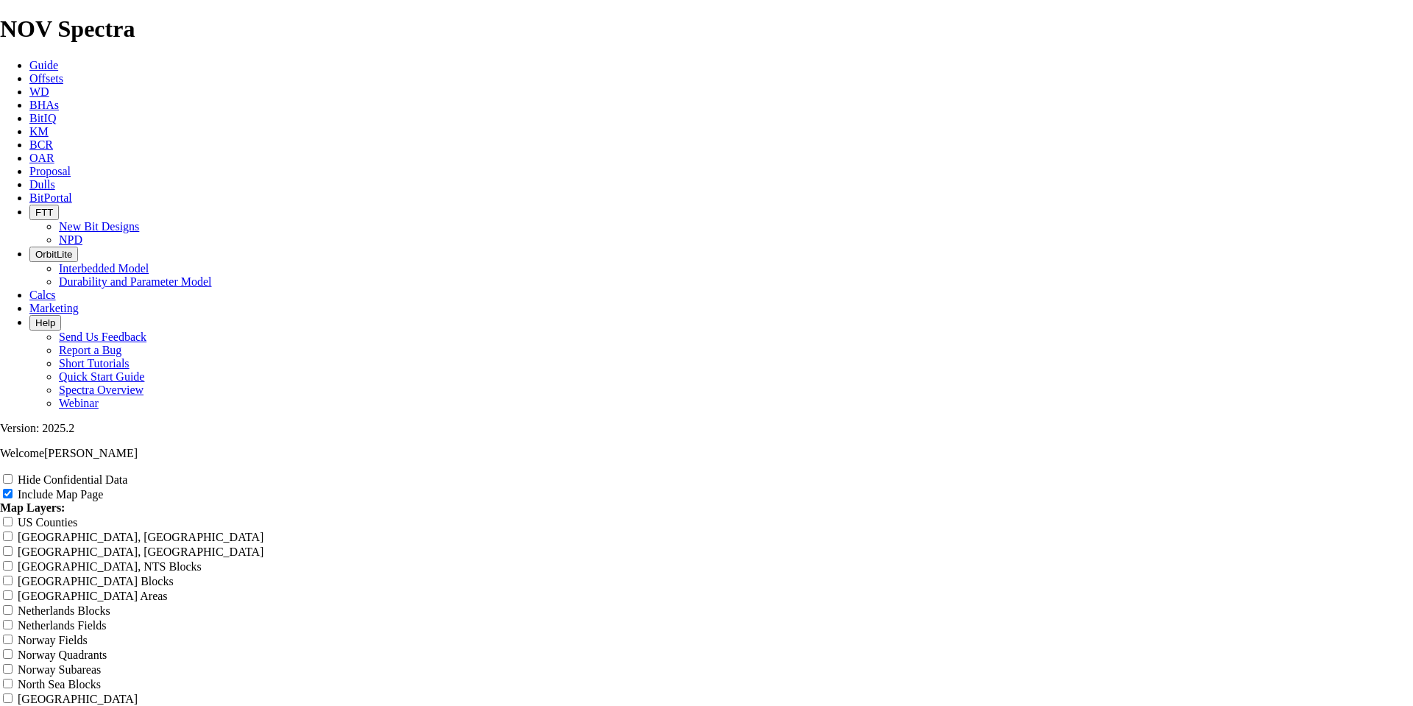
type input "Untitled Offset An"
type input "Untitled Offset A"
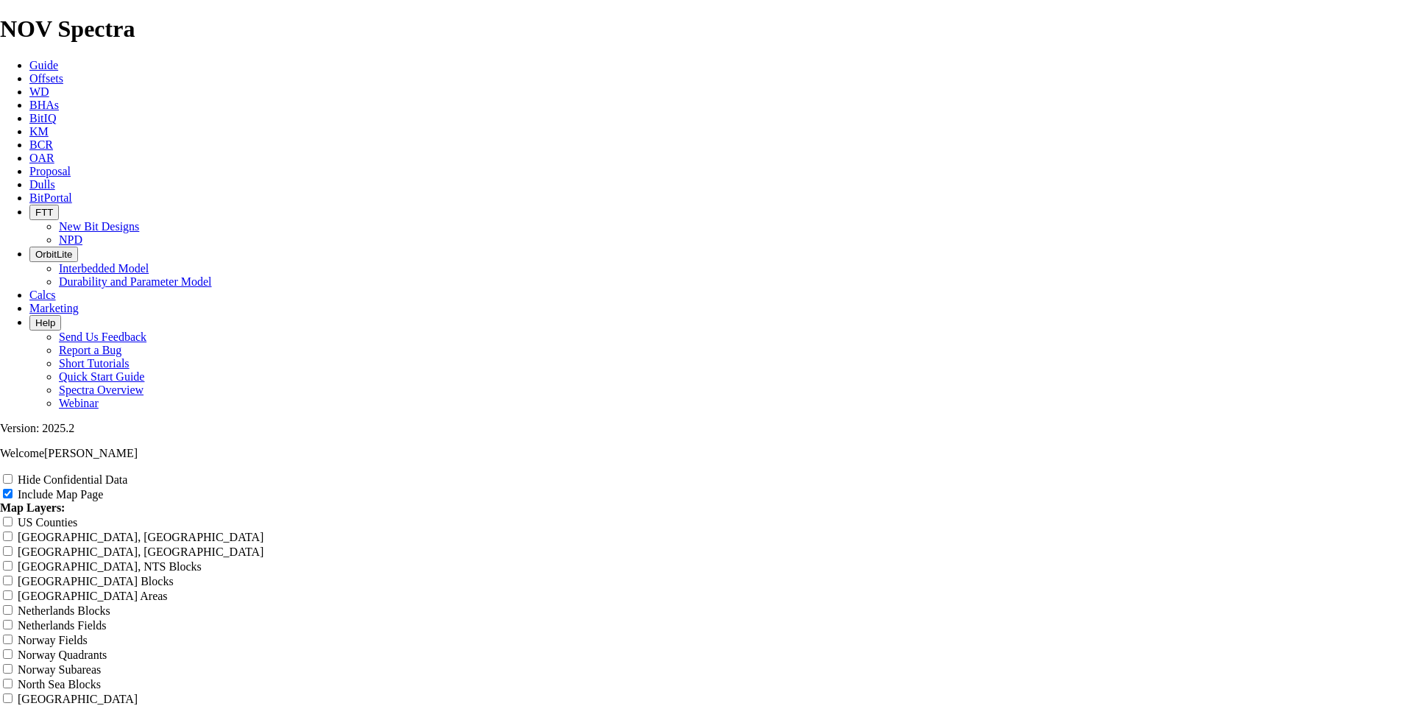
type input "Untitled Offset A"
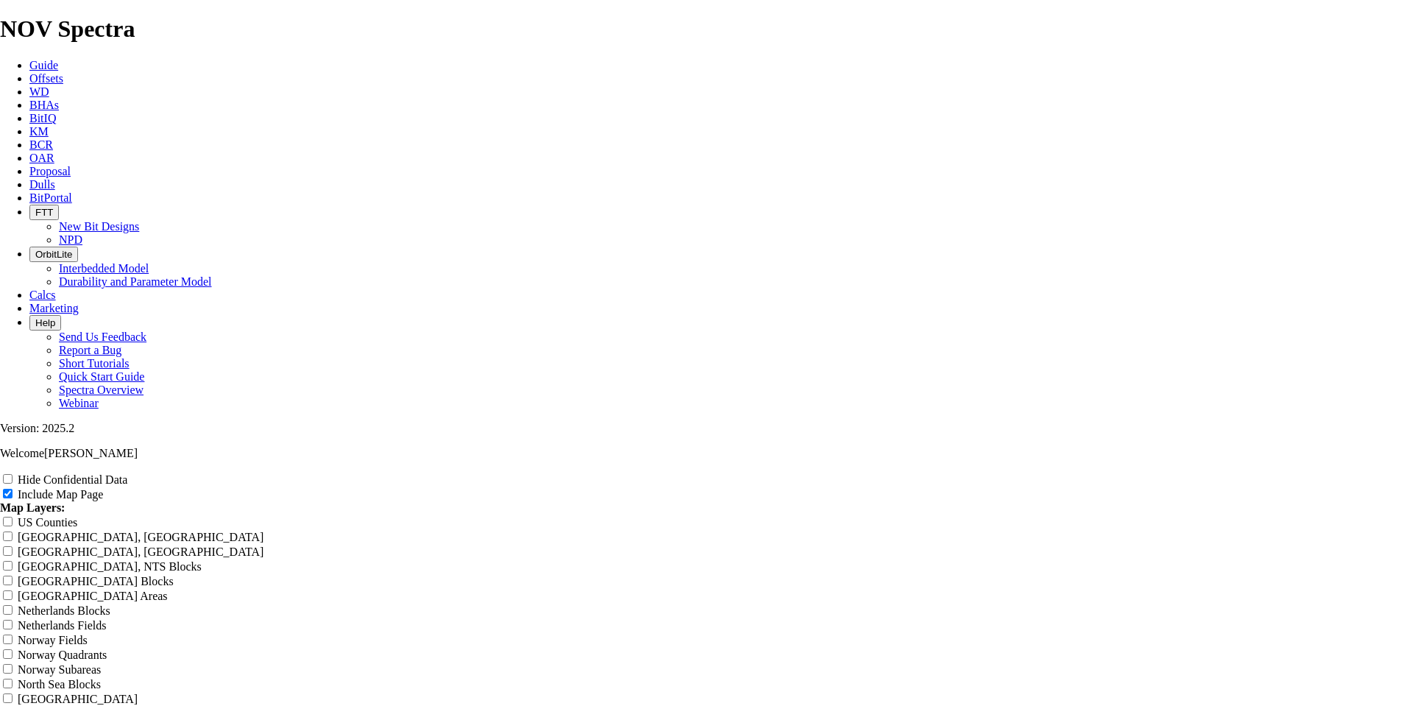
type input "Untitled Offset"
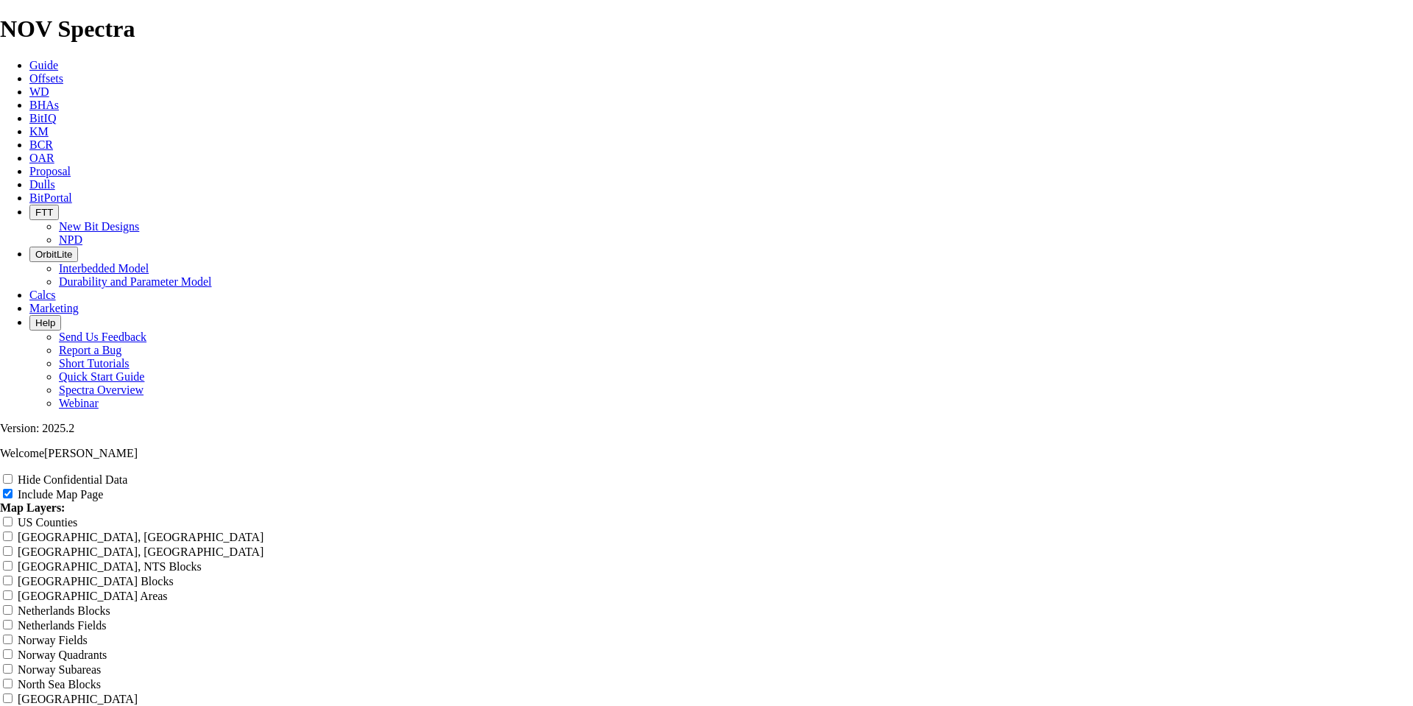
type input "Untitled Offset"
type input "Untitled Offse"
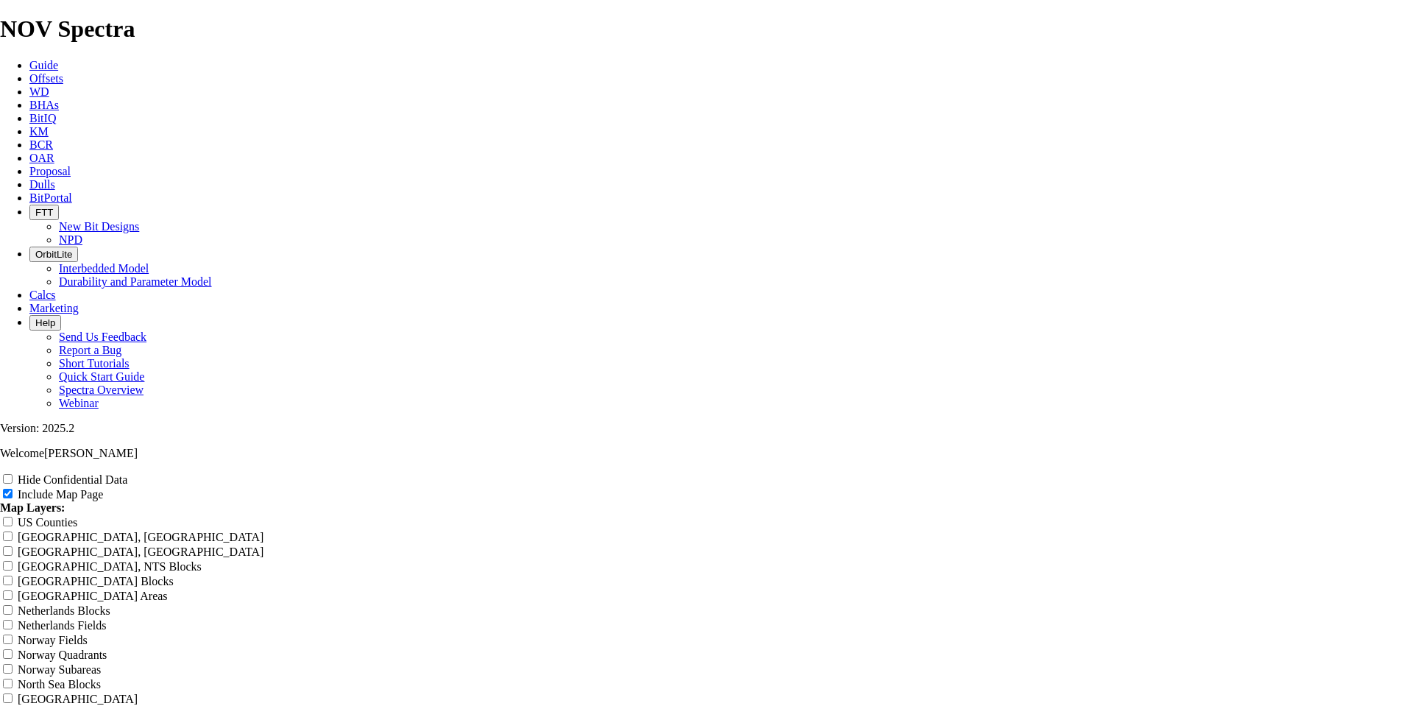
type input "Untitled Offse"
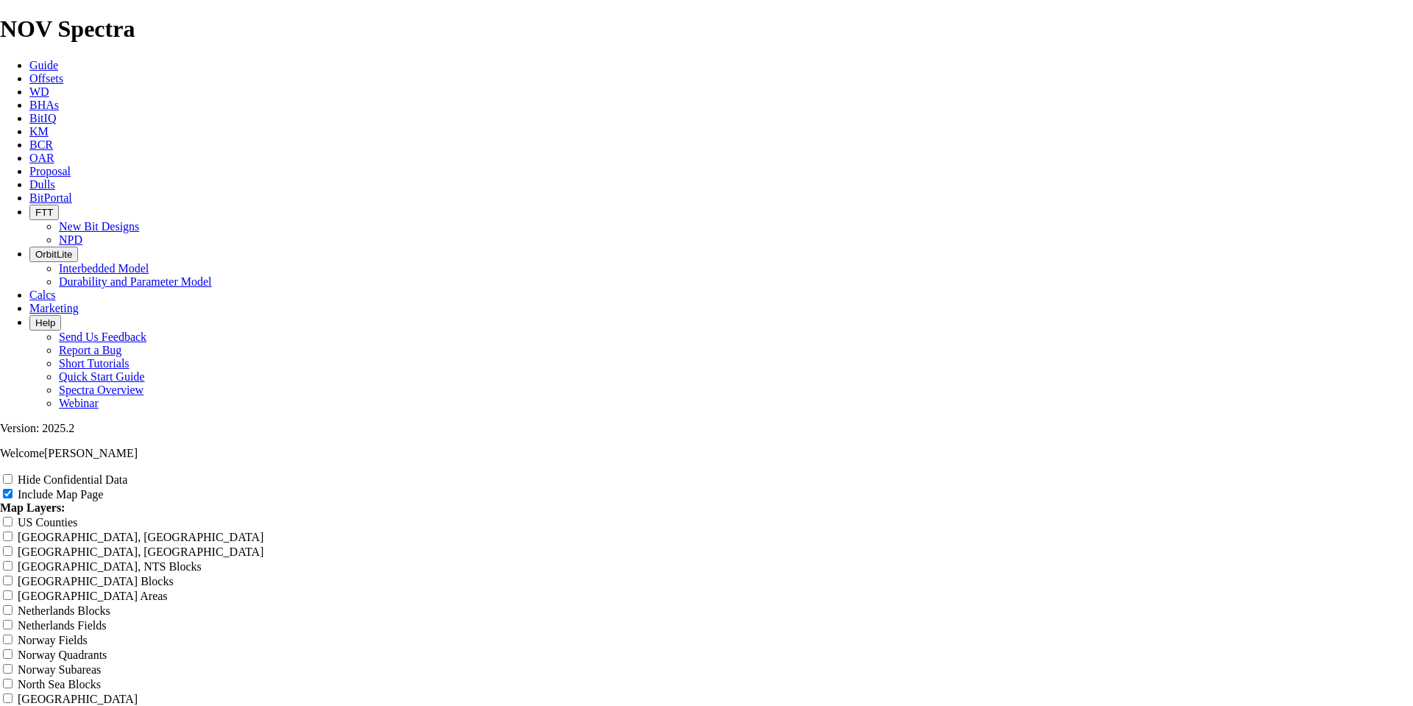
type input "Untitled Offse"
type input "Untitled Offs"
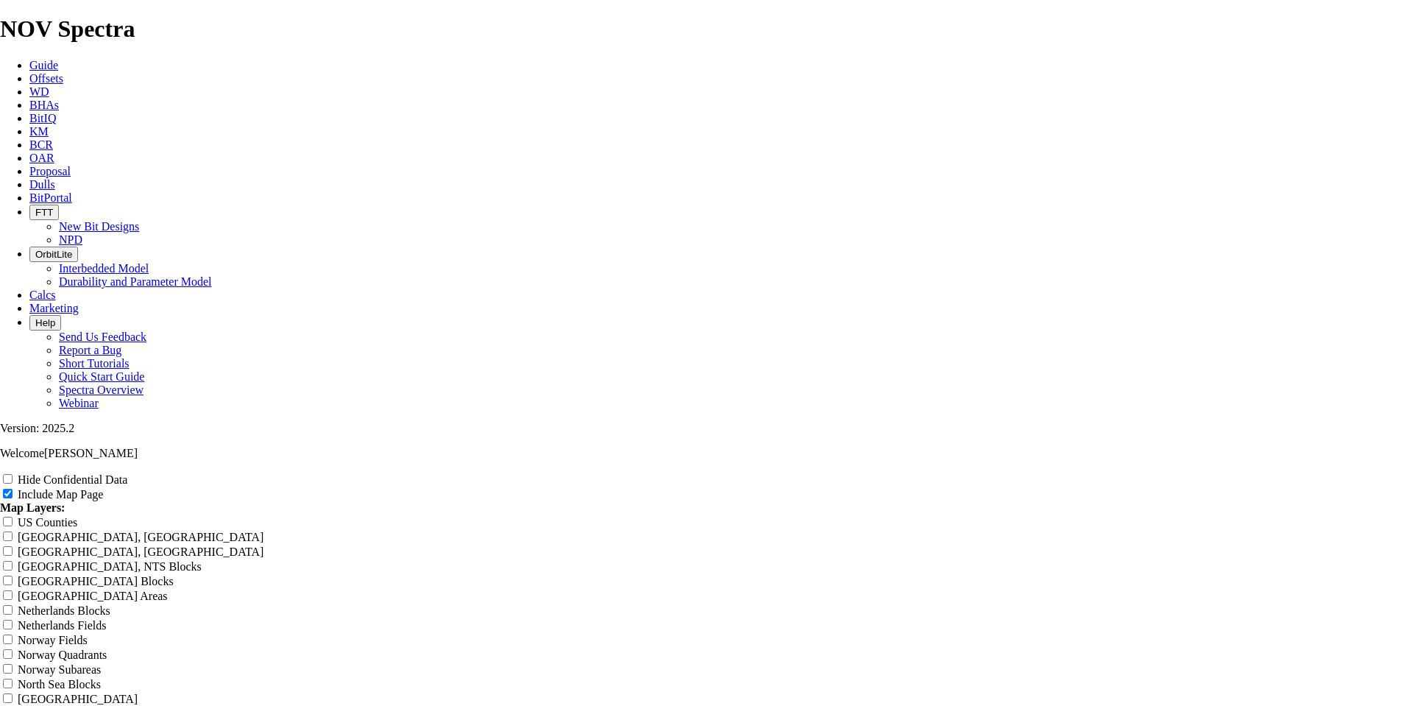
type input "Untitled Offs"
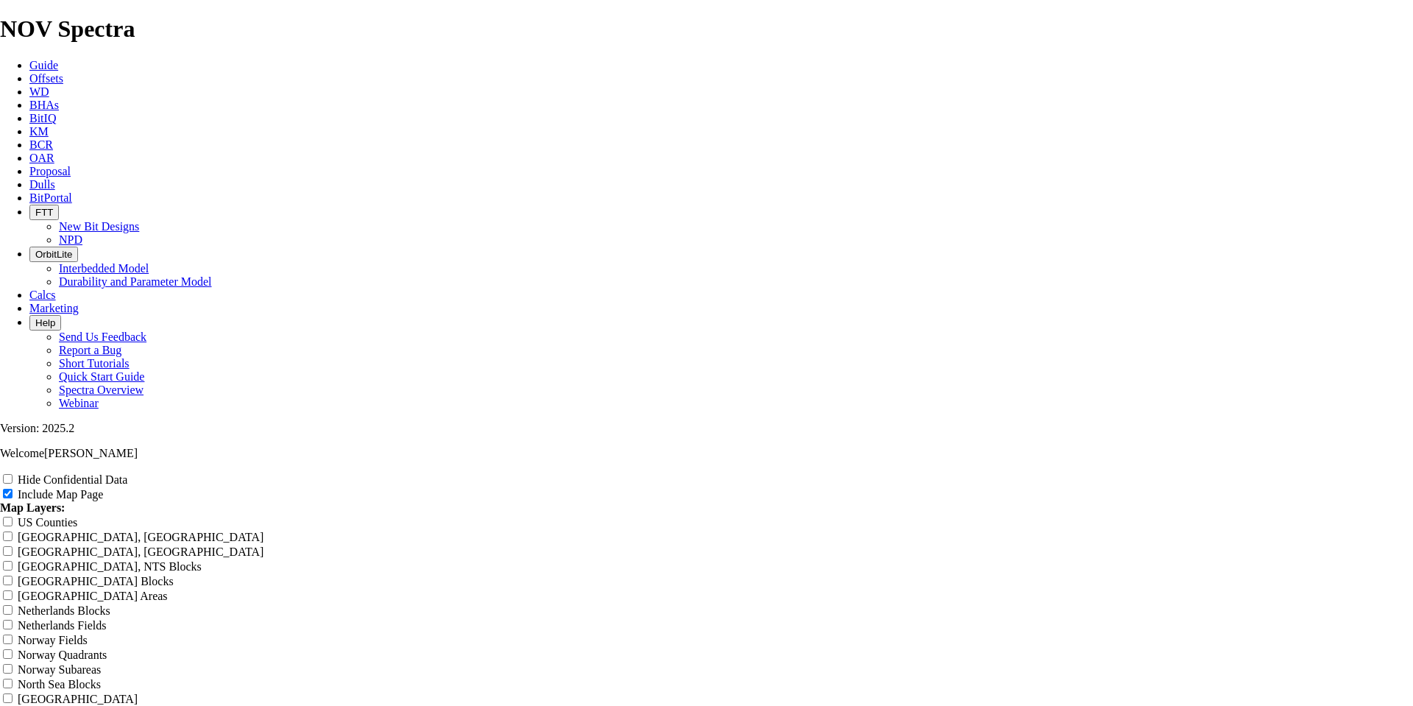
type input "Untitled Off"
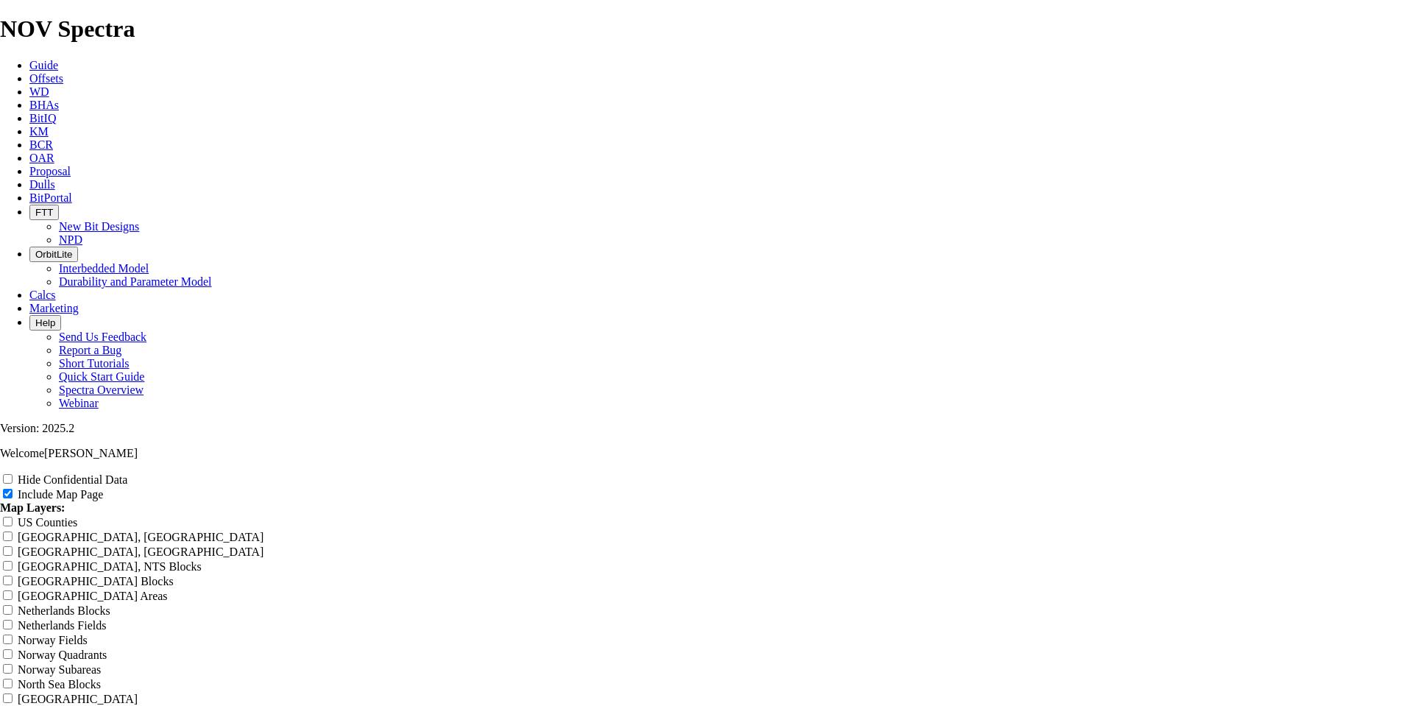
type input "Untitled Off"
type input "Untitled Of"
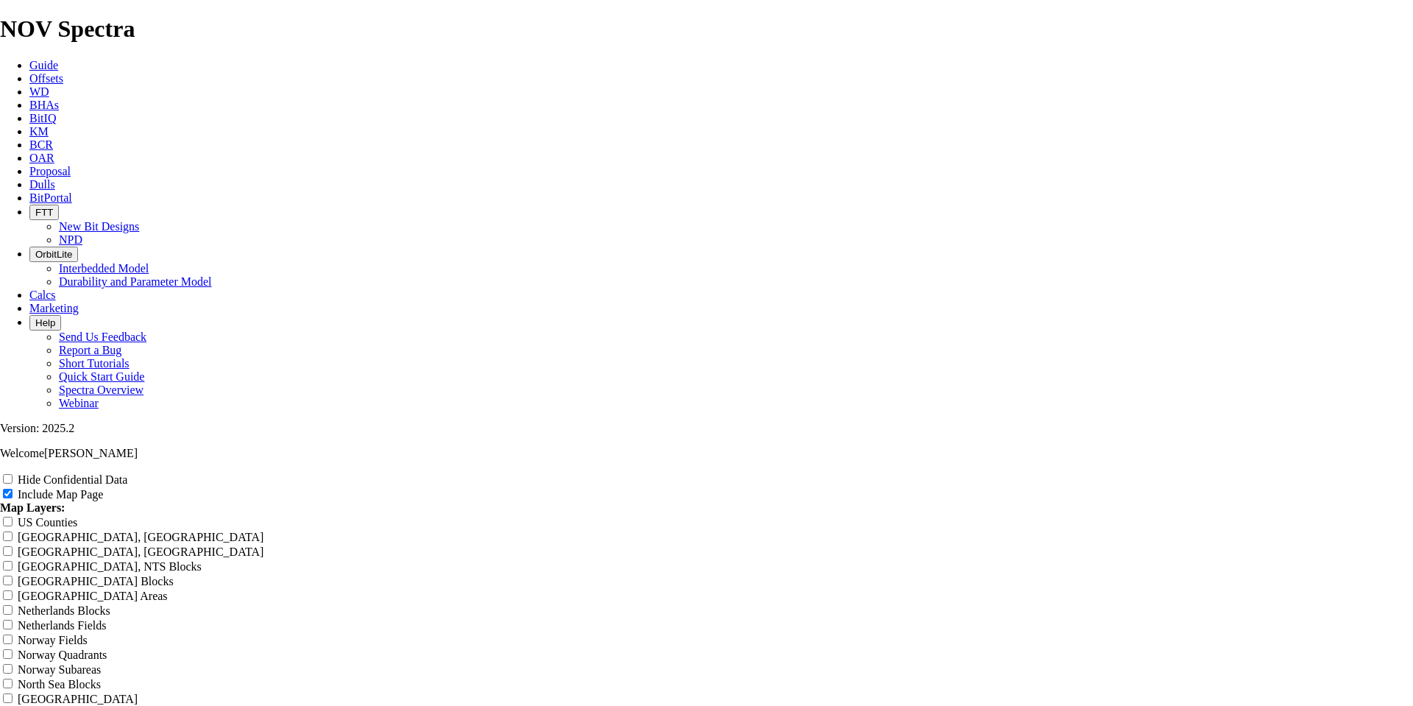
type input "Untitled Of"
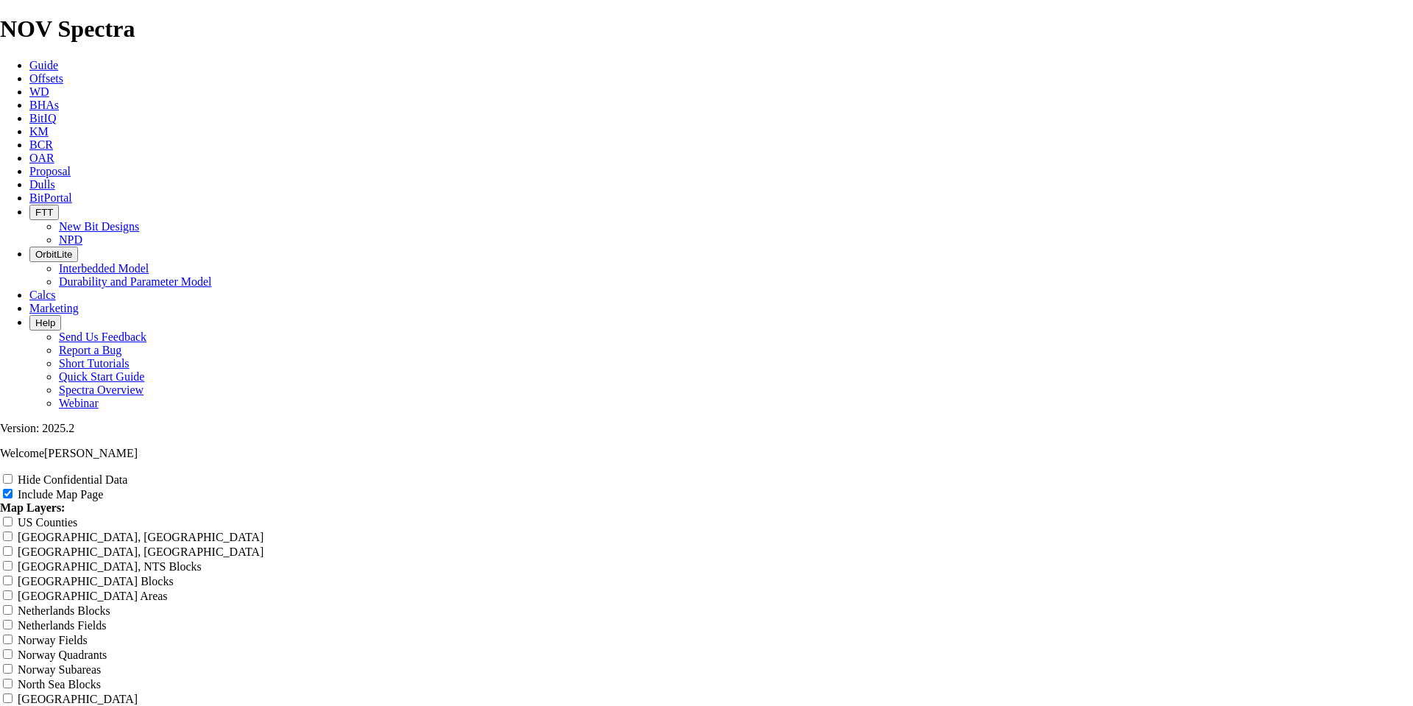
type input "Untitled Of"
type input "Untitled O"
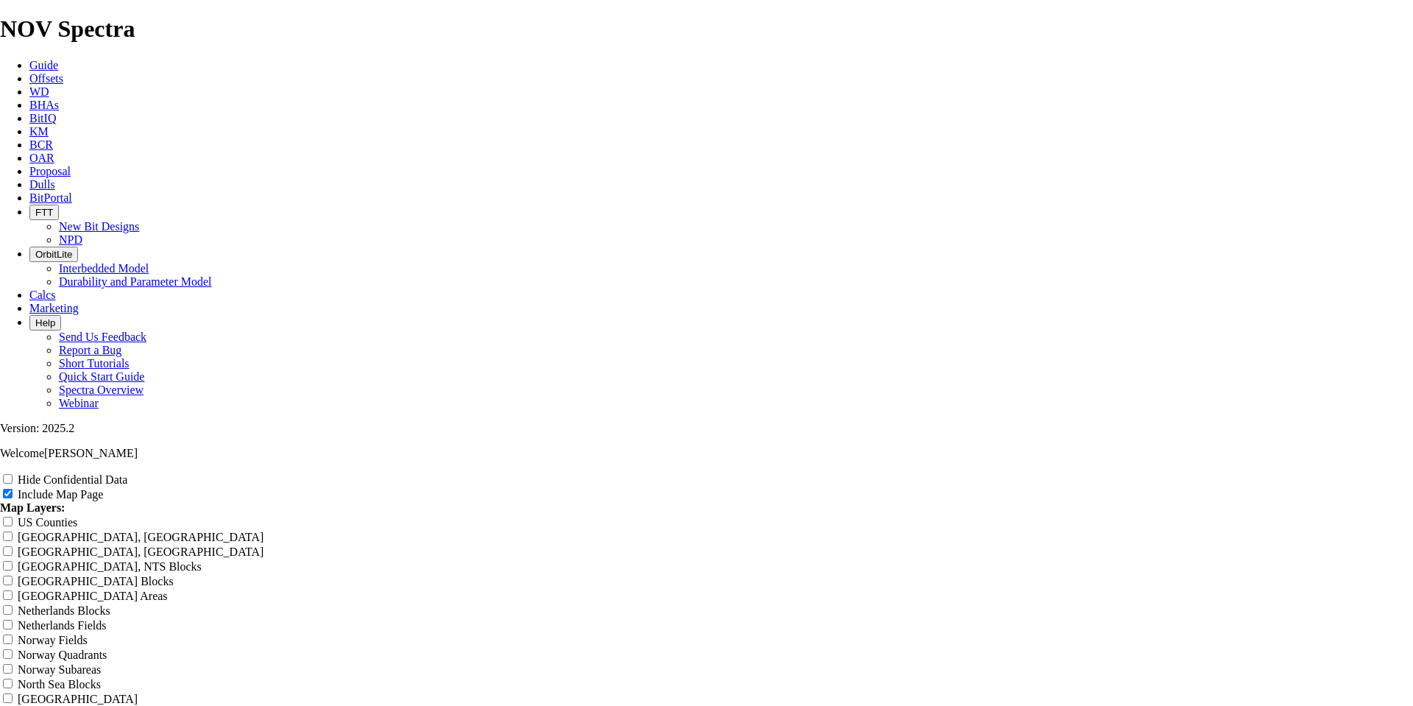
type input "Untitled O"
type input "Untitled"
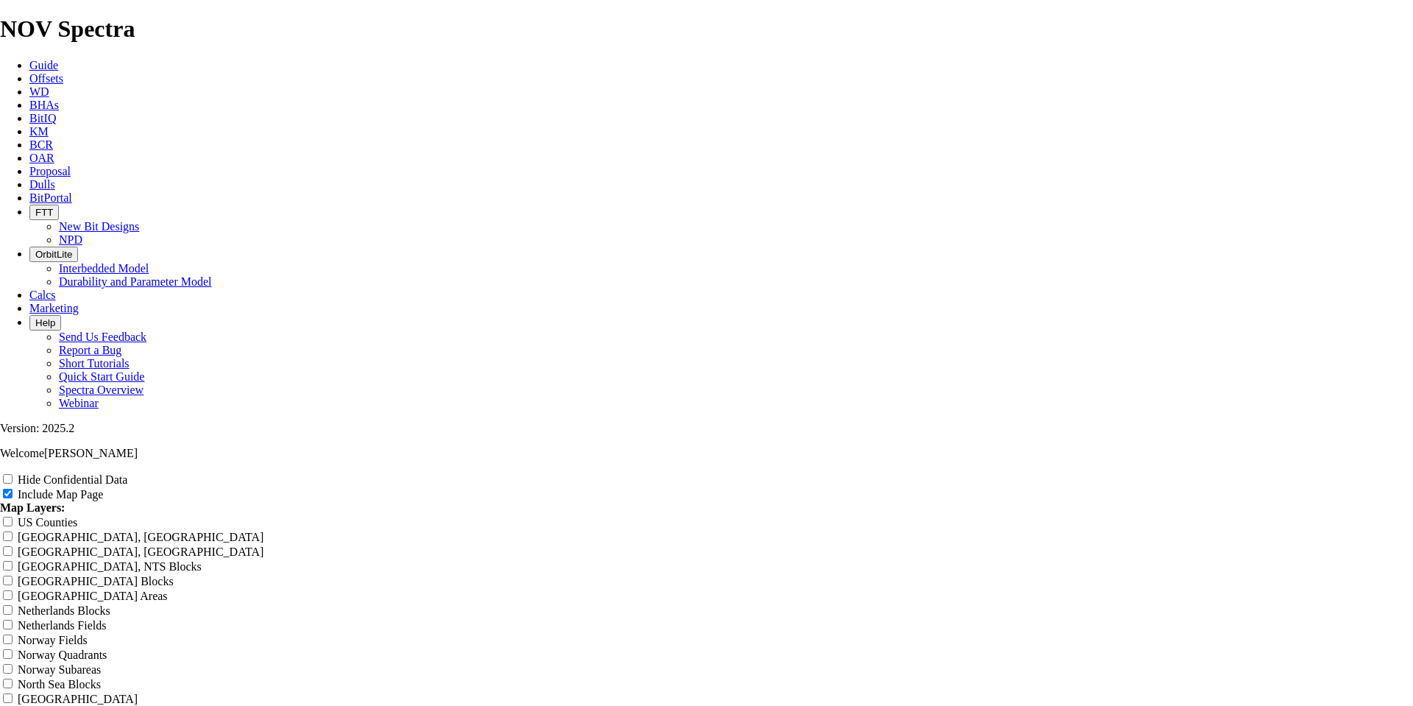
type input "Untitled"
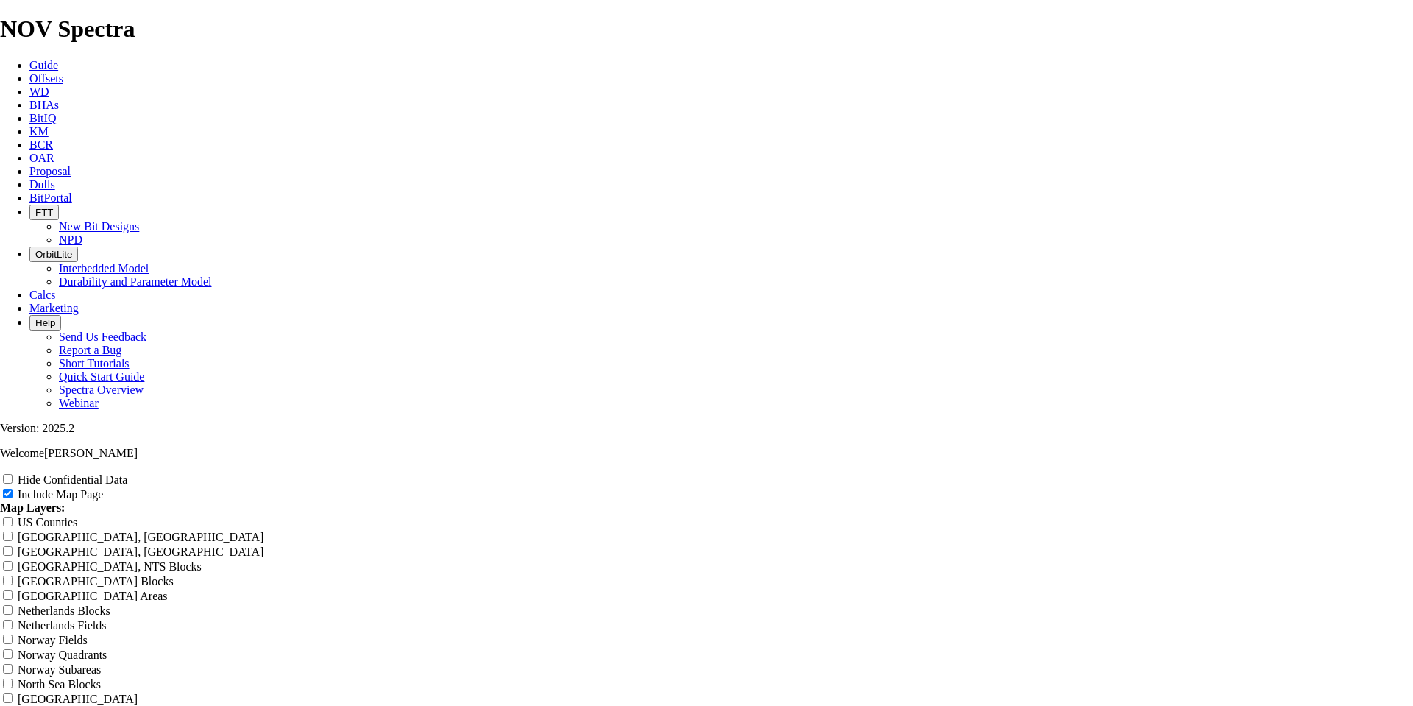
type input "Untitled"
type input "Untitle"
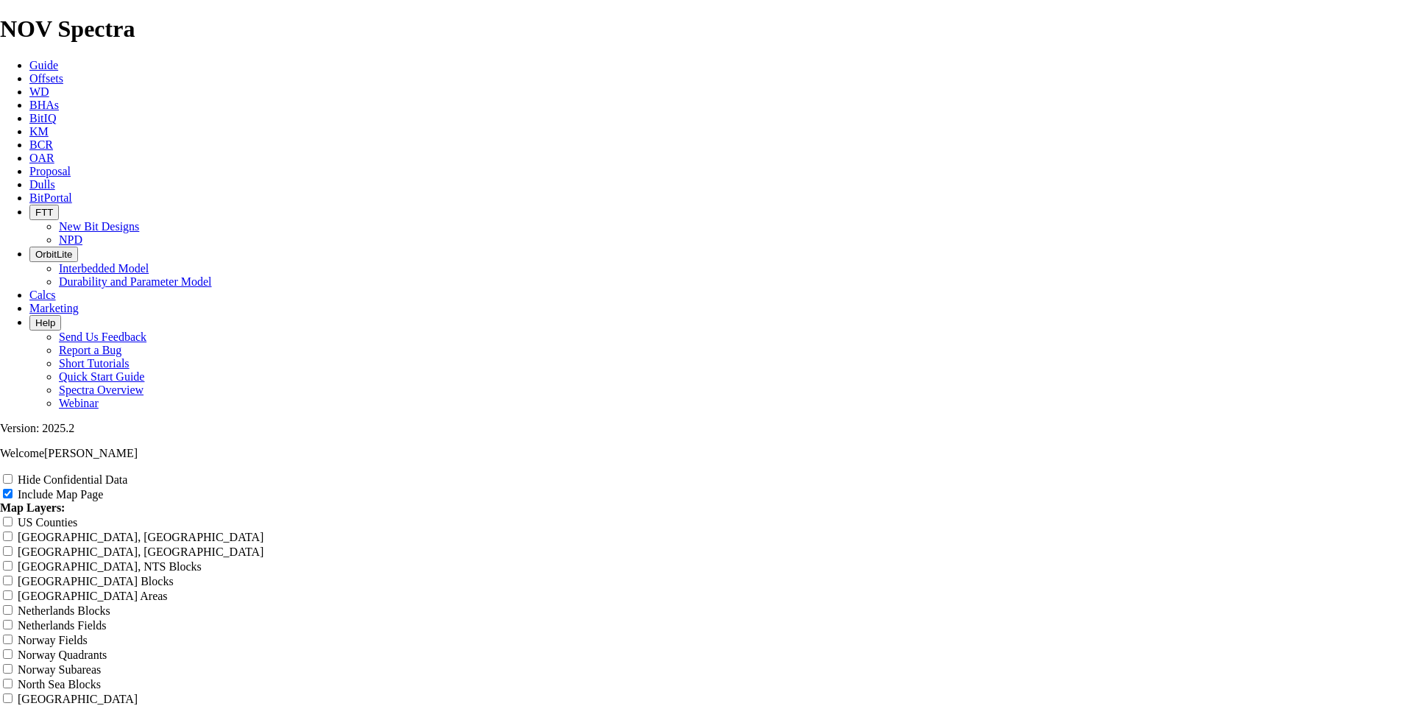
type input "Untitle"
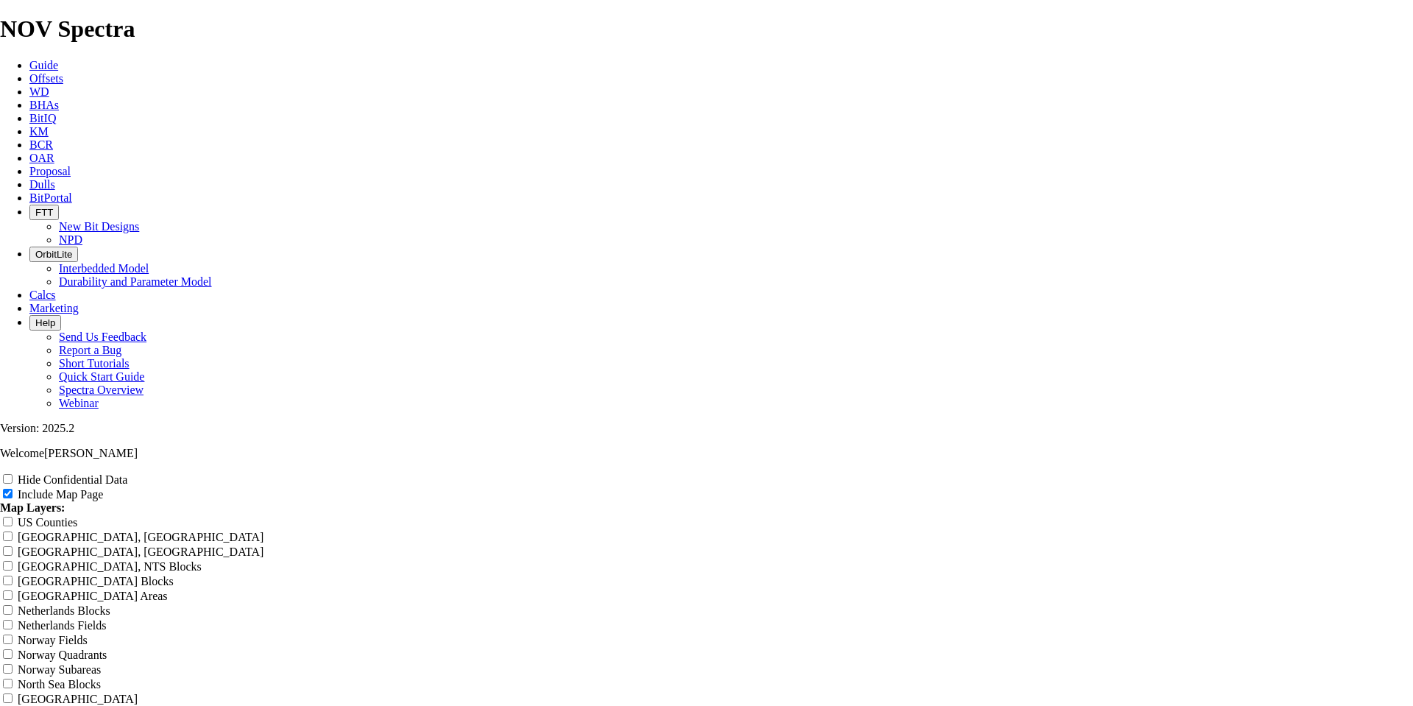
type input "Untitle"
type input "Untitl"
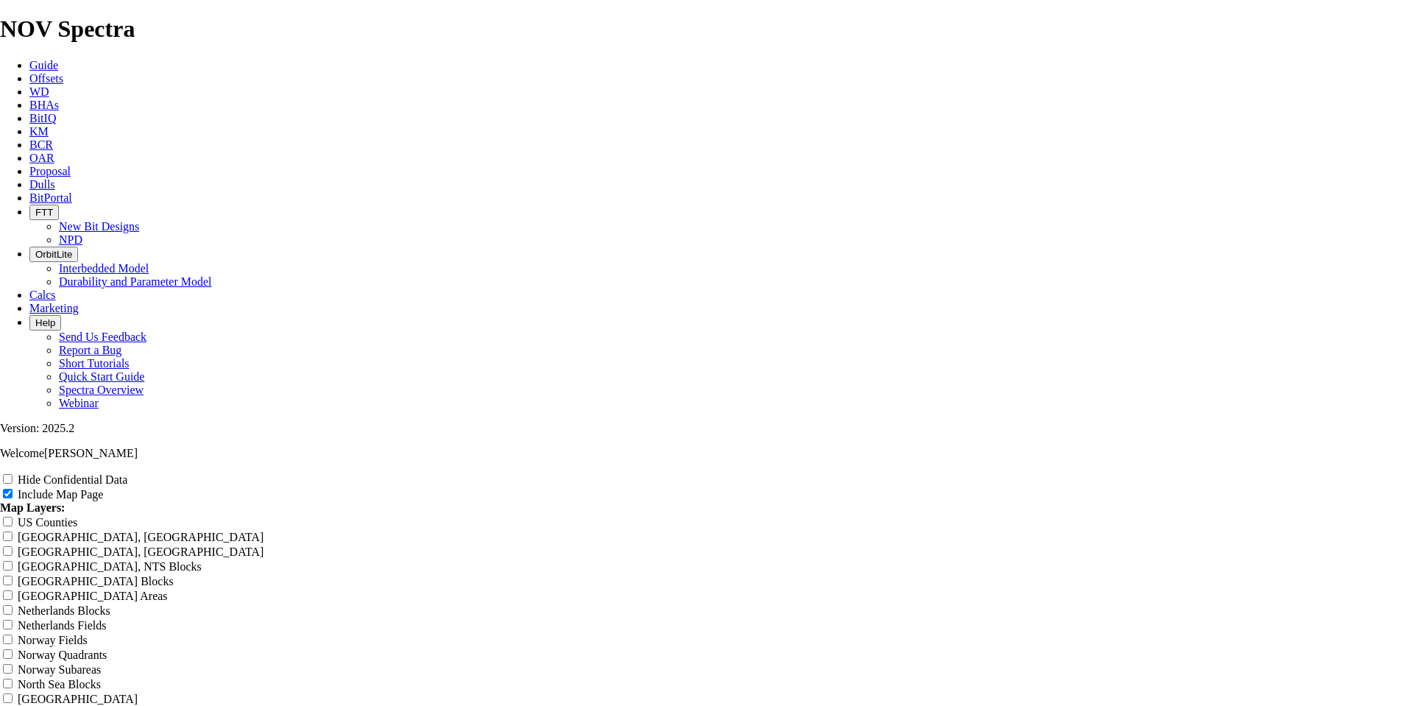
type input "Untitl"
type input "Untit"
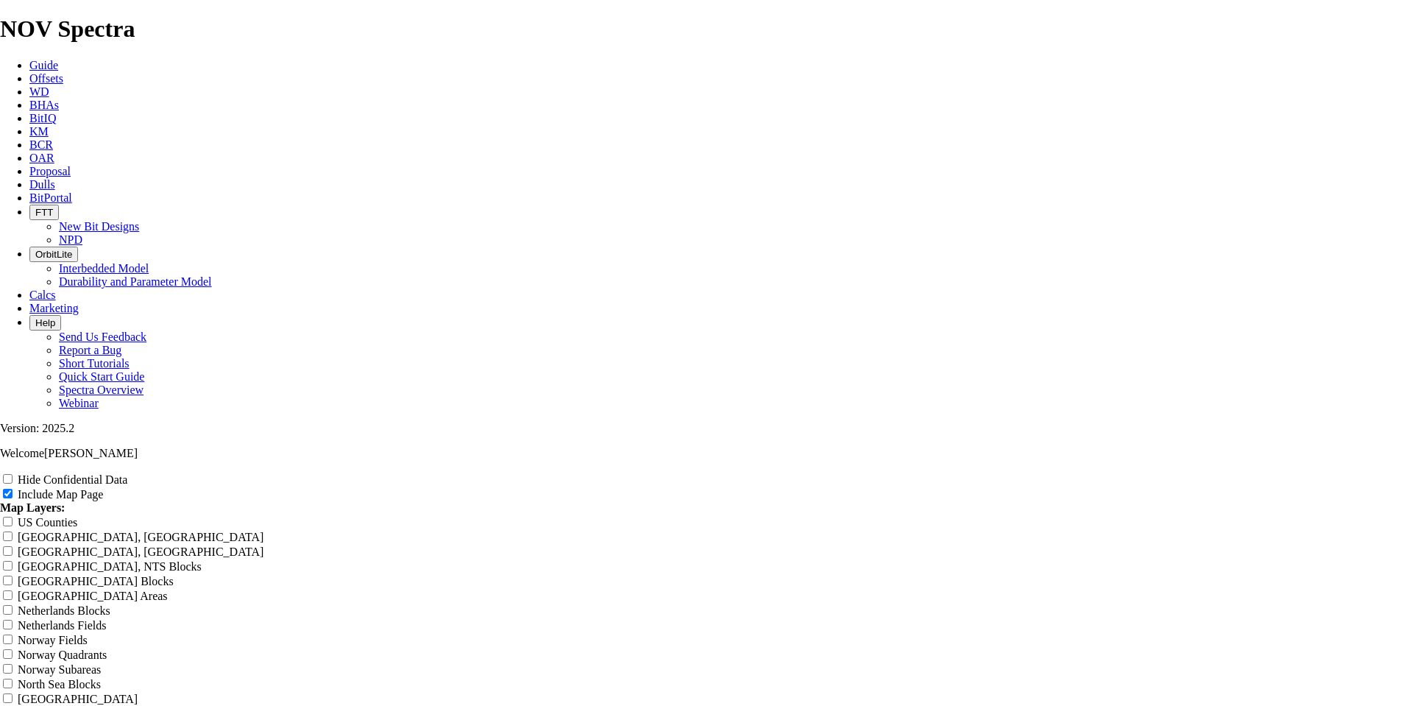
type input "Untit"
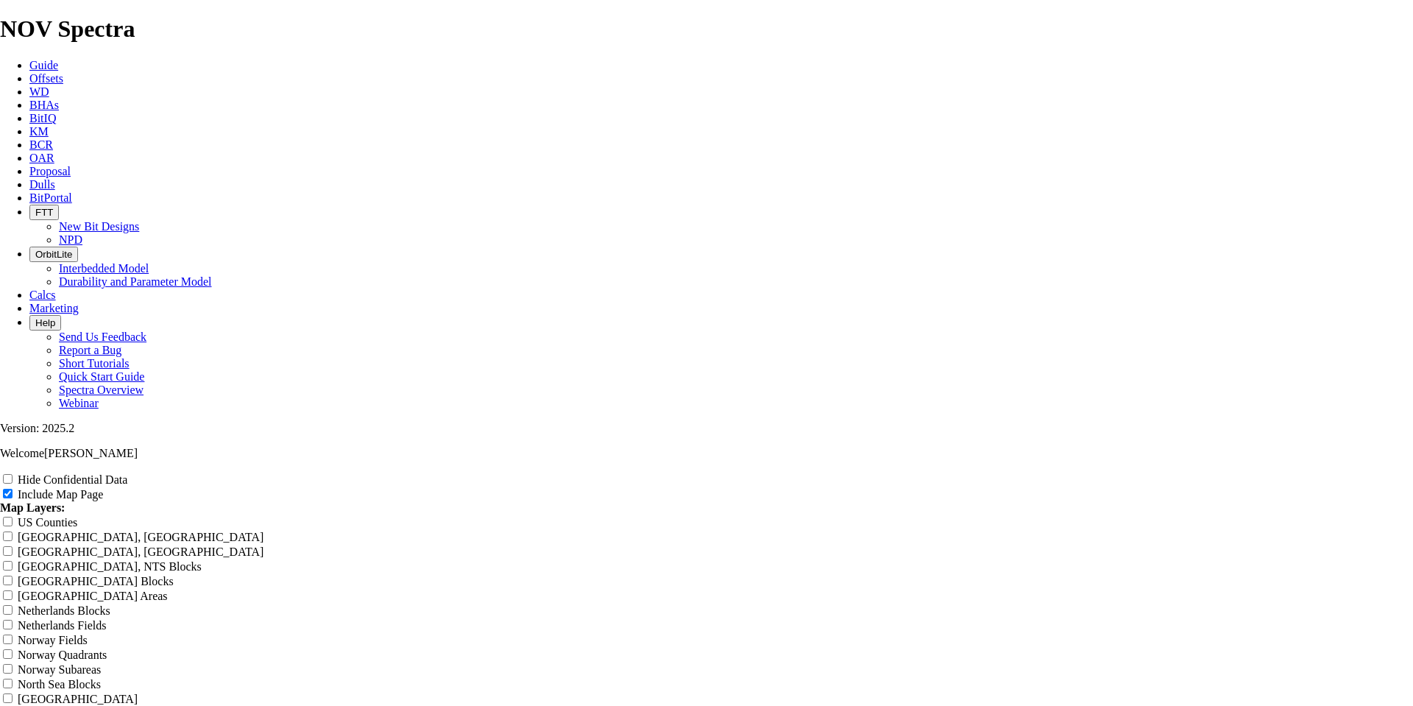
type input "Untit"
type input "Unti"
